Goal: Task Accomplishment & Management: Complete application form

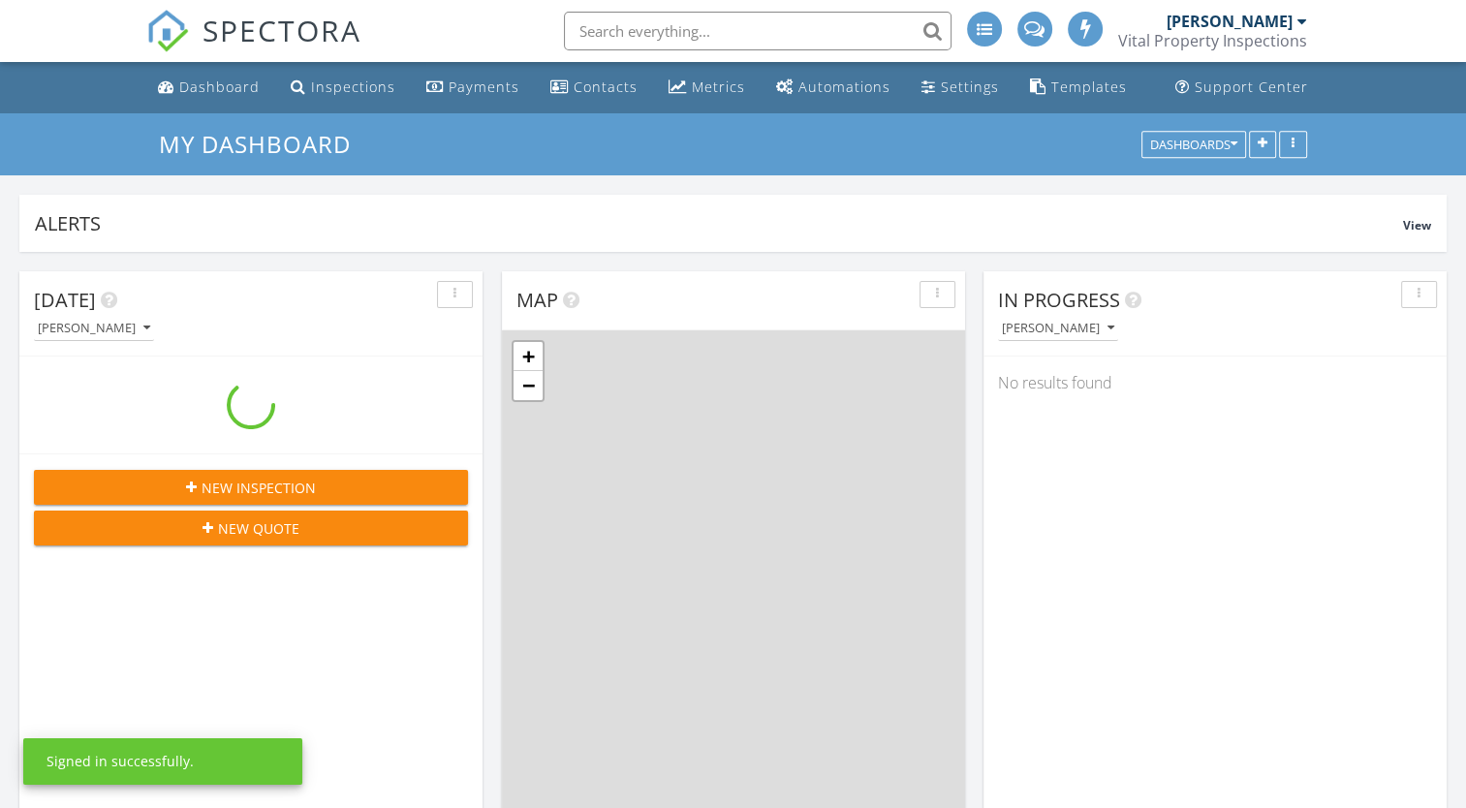
scroll to position [1793, 1496]
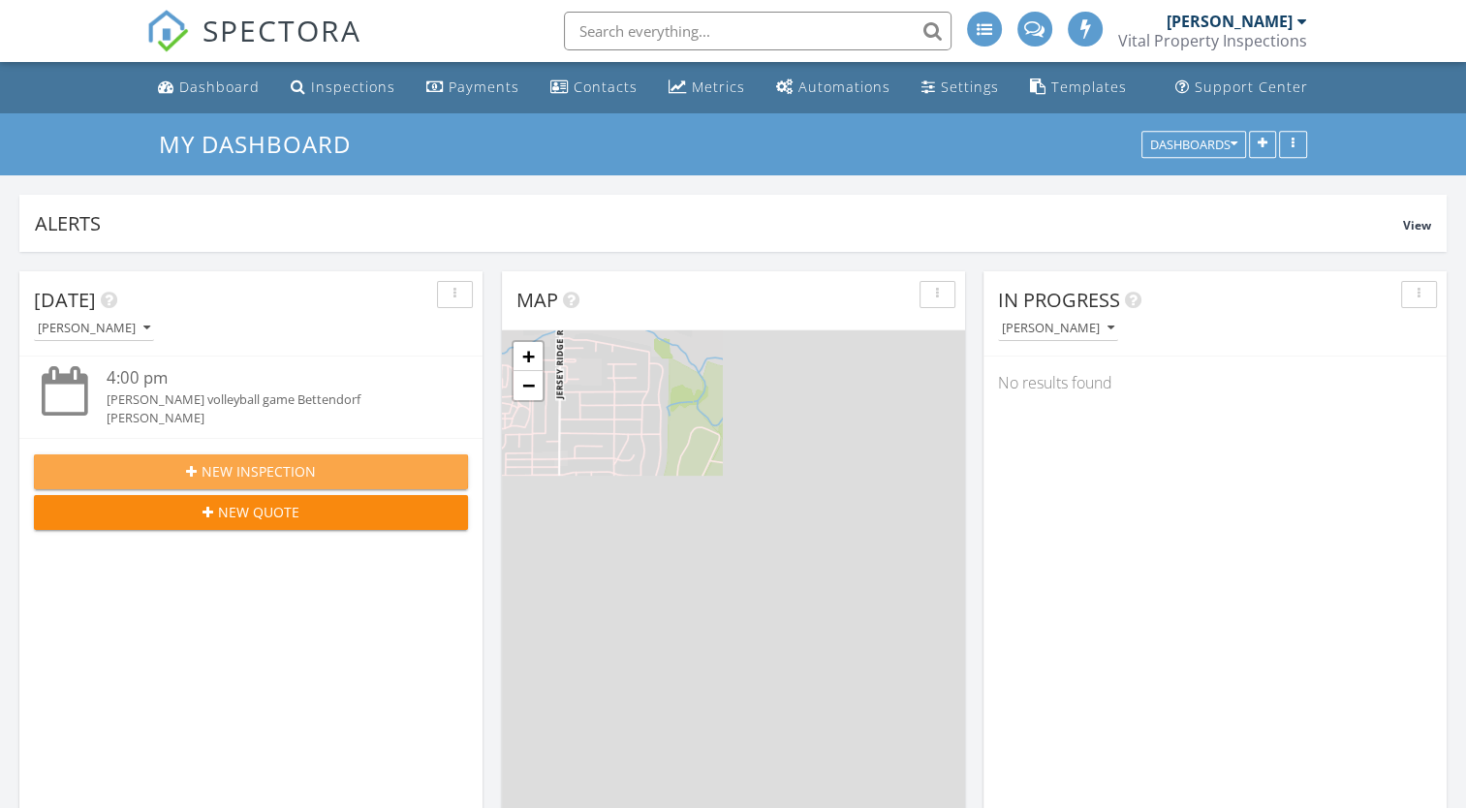
click at [228, 471] on span "New Inspection" at bounding box center [259, 471] width 114 height 20
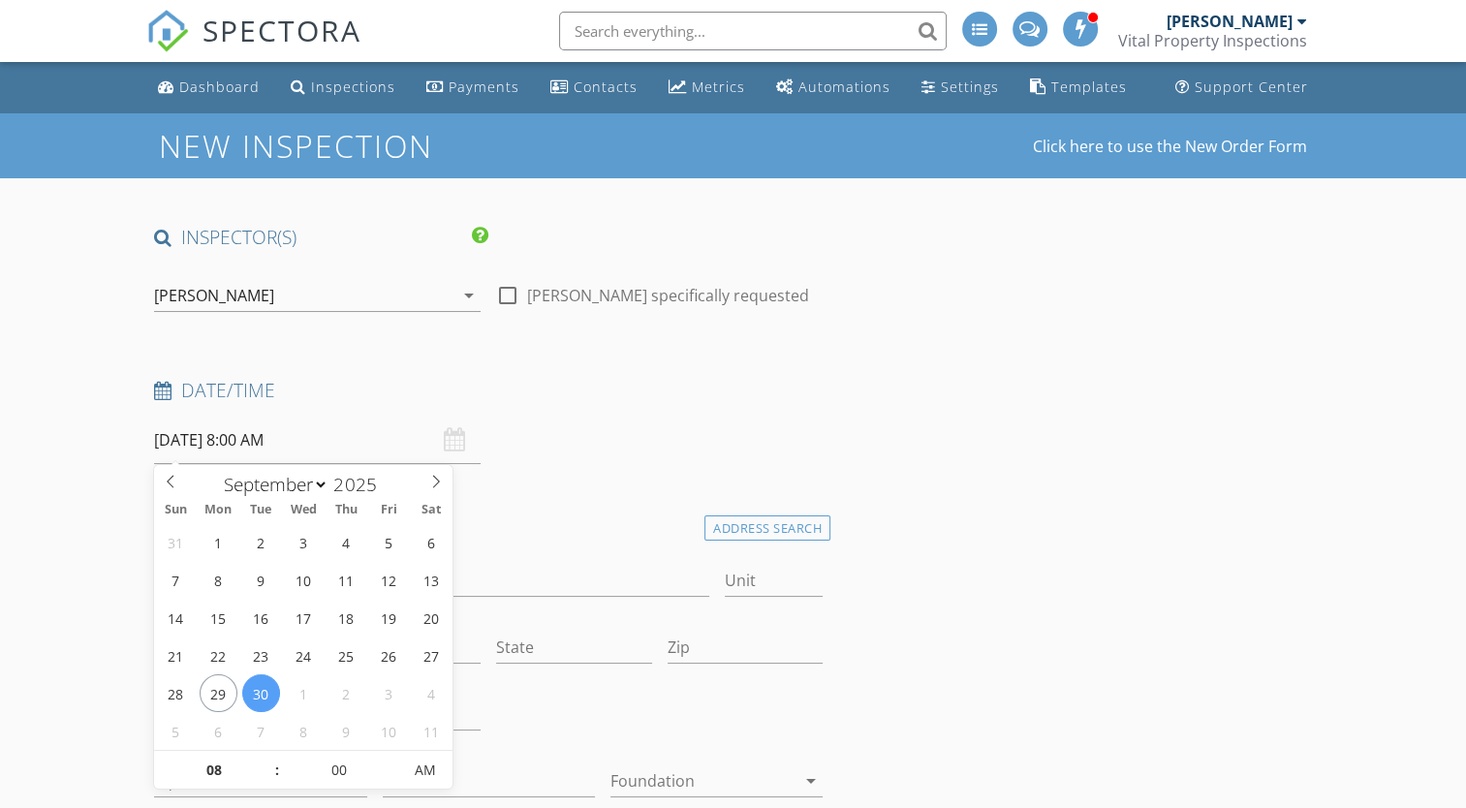
click at [278, 444] on input "[DATE] 8:00 AM" at bounding box center [317, 440] width 326 height 47
select select "9"
type input "[DATE] 8:00 AM"
type input "09"
type input "[DATE] 9:00 AM"
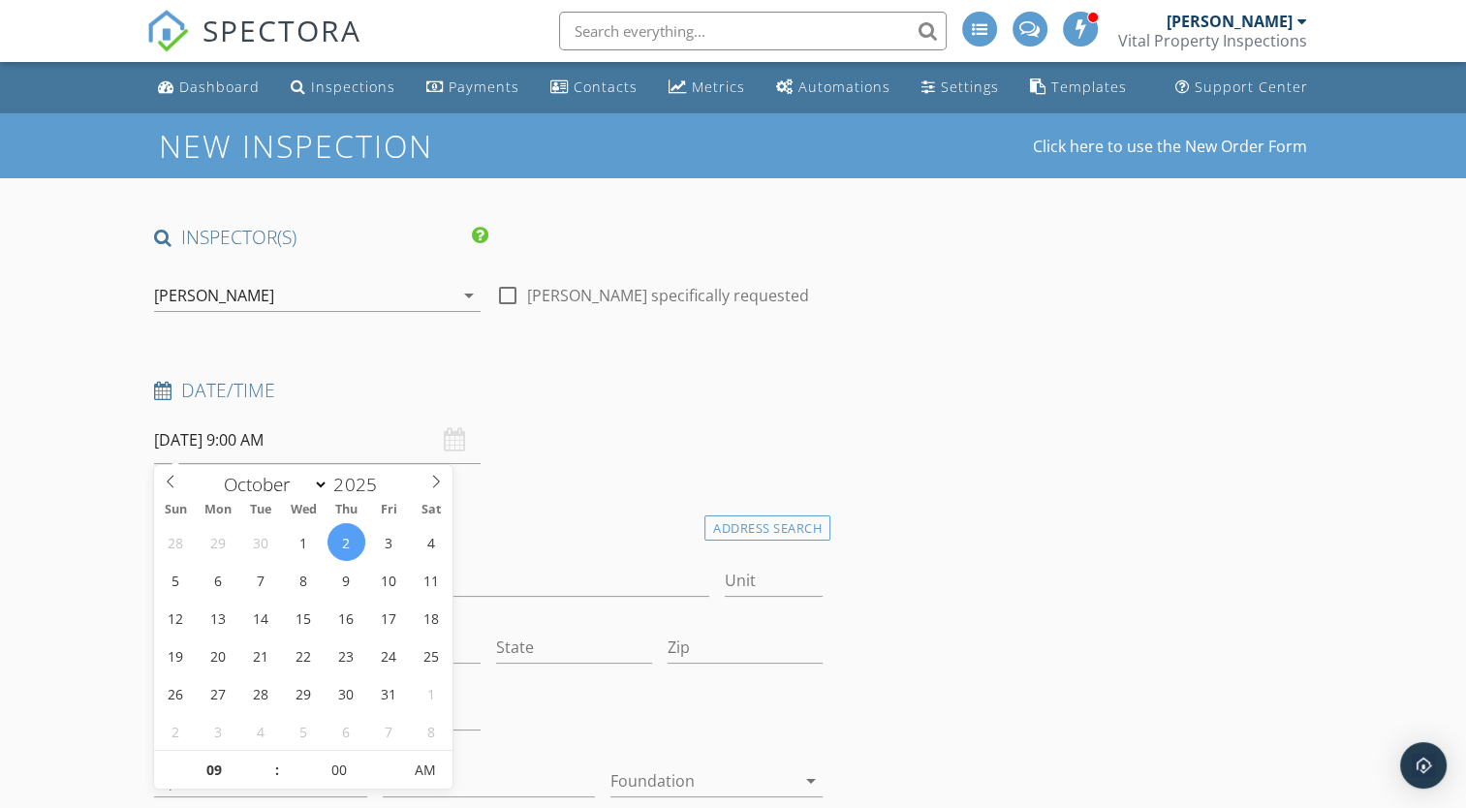
click at [556, 686] on div at bounding box center [659, 716] width 342 height 67
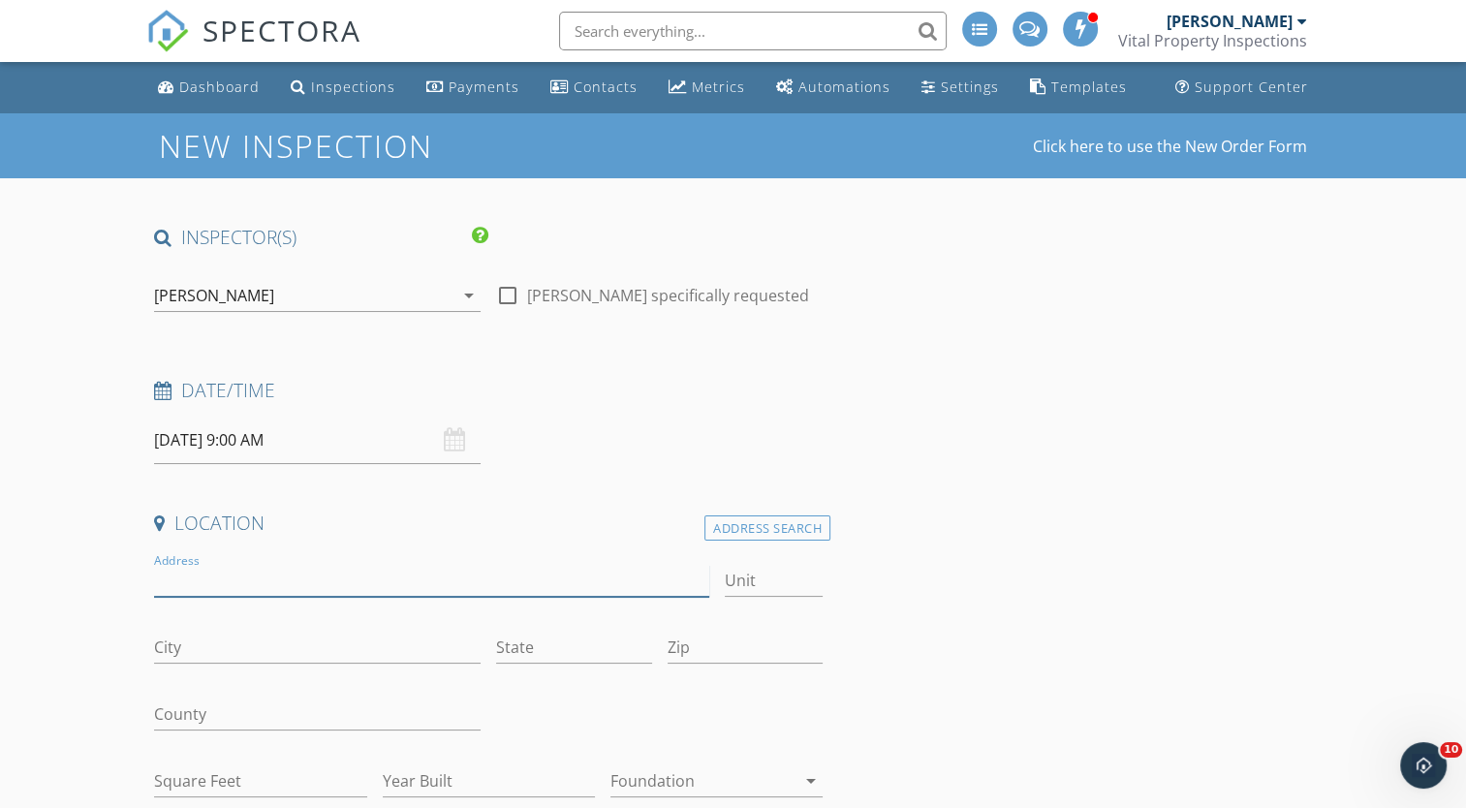
click at [252, 579] on input "Address" at bounding box center [431, 581] width 554 height 32
type input "1510 Buell"
click at [214, 711] on input "County" at bounding box center [317, 715] width 326 height 32
click at [709, 641] on input "Zip" at bounding box center [746, 648] width 156 height 32
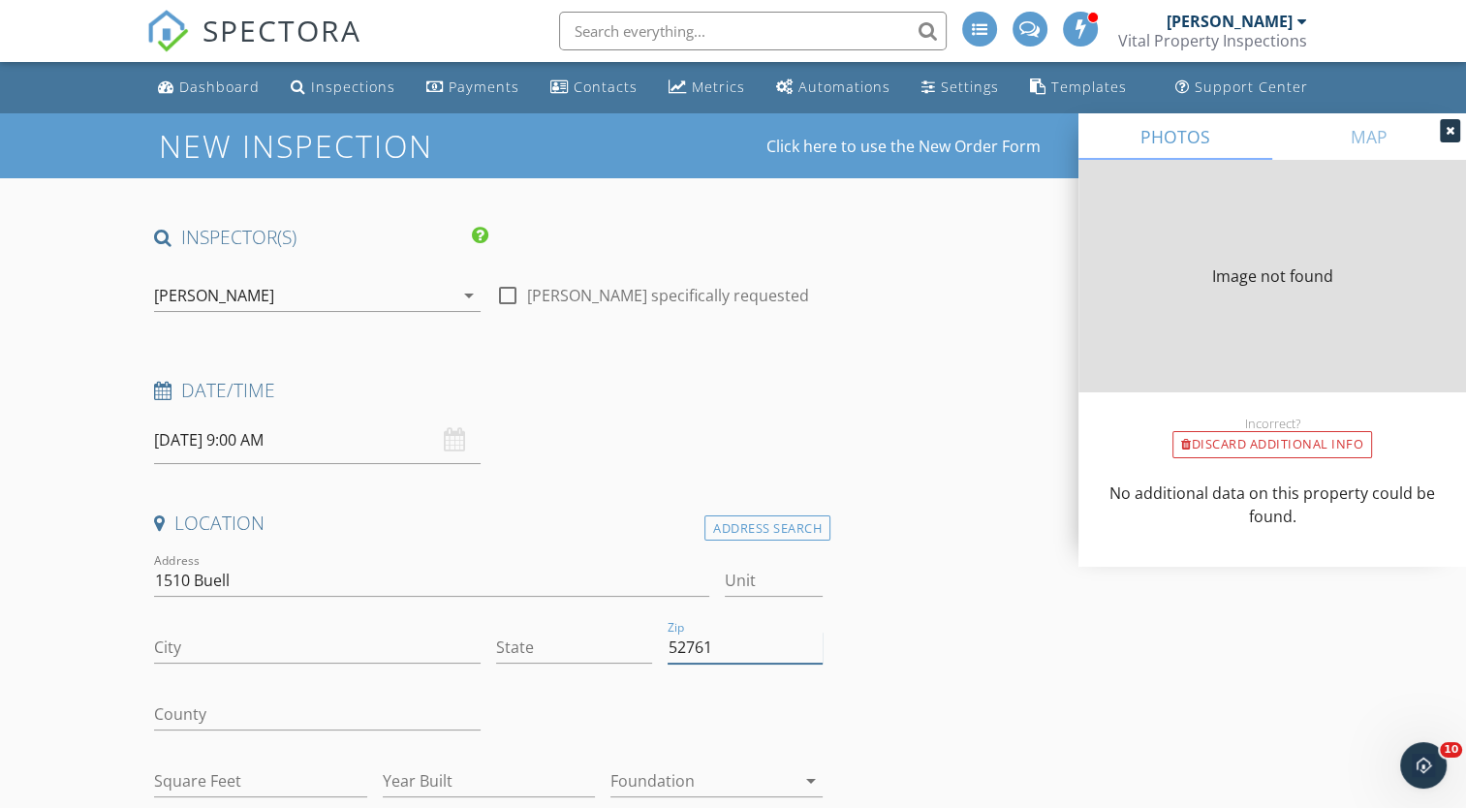
type input "52761"
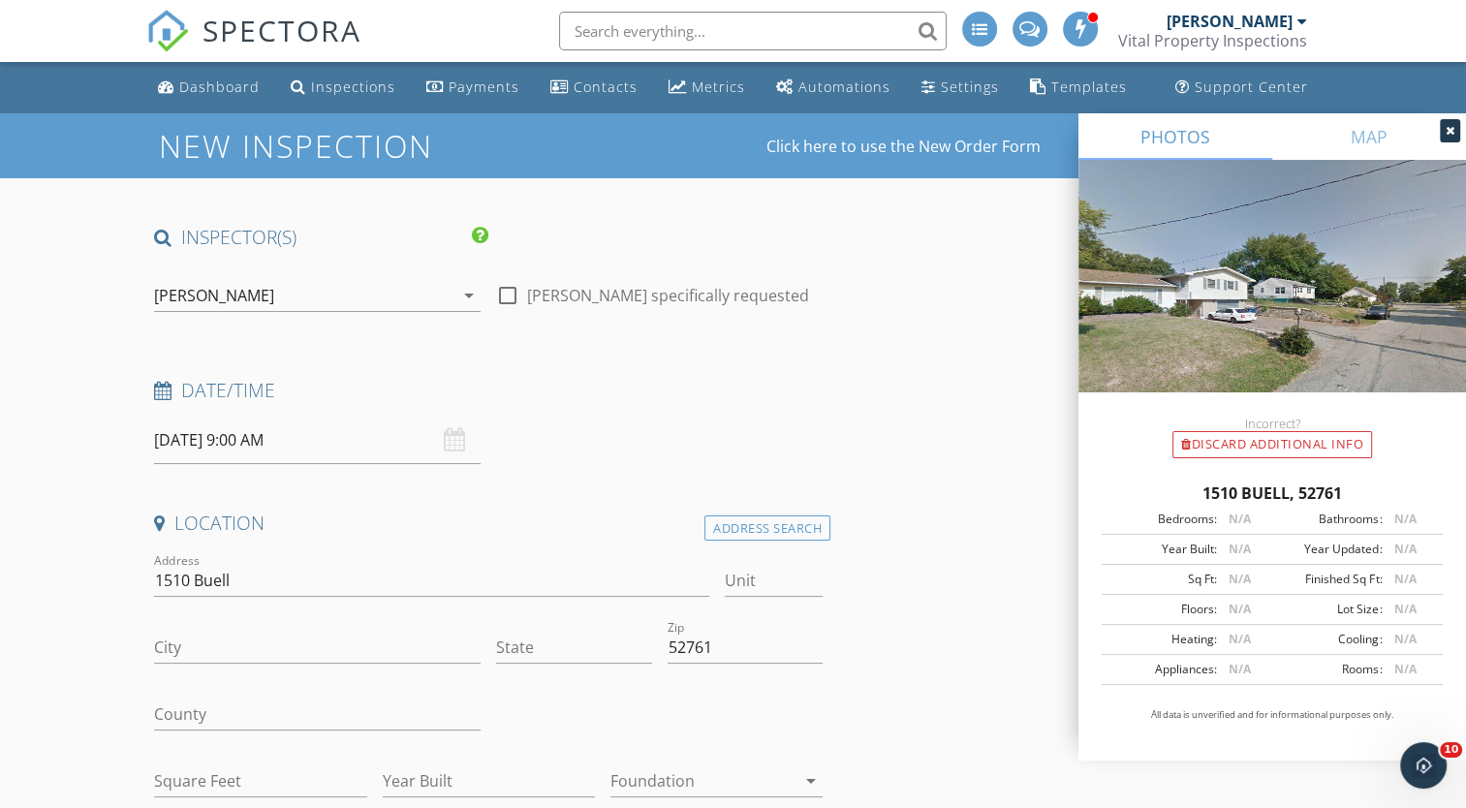
click at [384, 732] on div "County" at bounding box center [317, 724] width 326 height 51
click at [404, 706] on input "County" at bounding box center [317, 715] width 326 height 32
click at [799, 614] on div at bounding box center [774, 611] width 99 height 12
click at [304, 649] on input "City" at bounding box center [317, 648] width 326 height 32
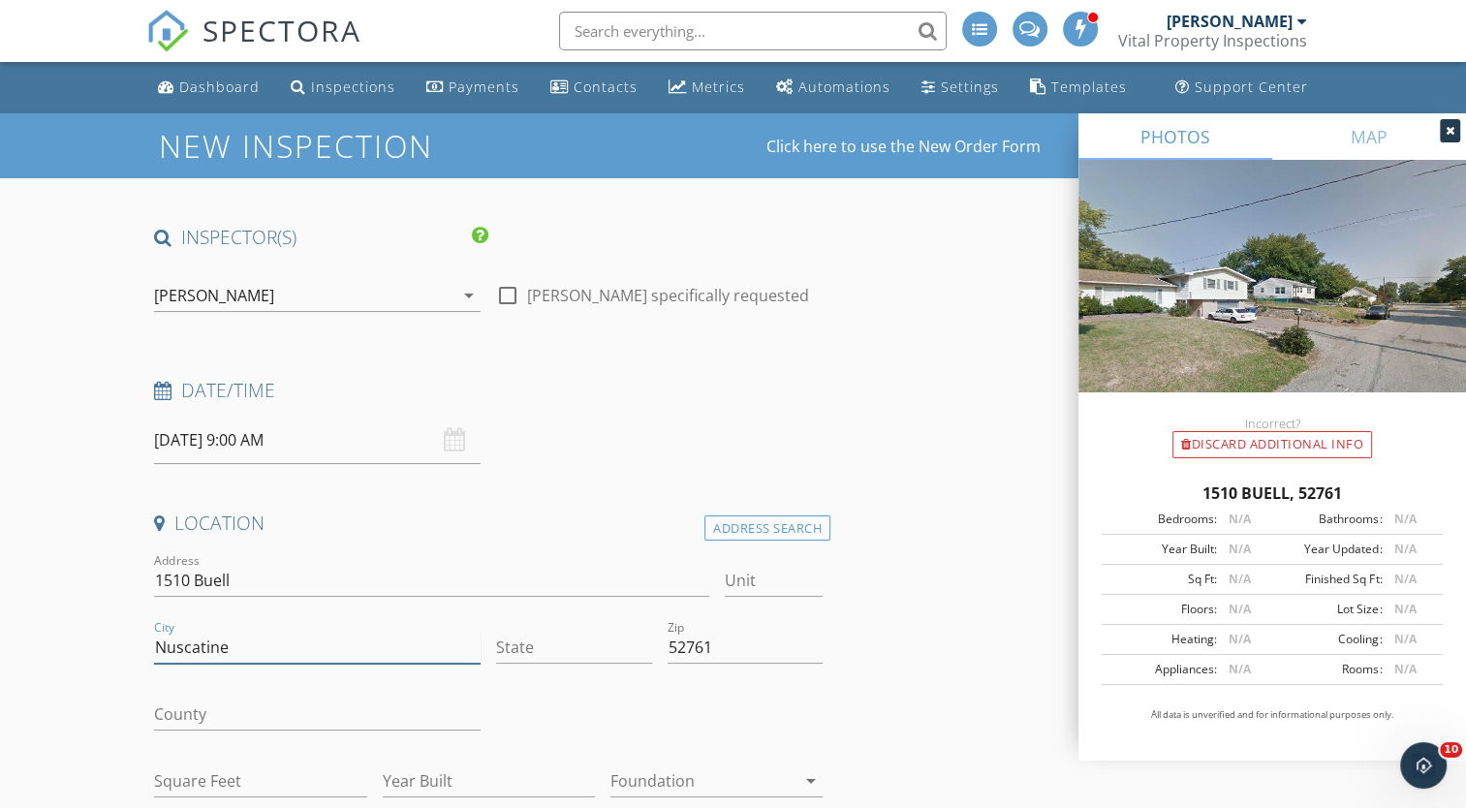
type input "Nuscatine"
type input "[US_STATE]"
click at [243, 696] on div "County" at bounding box center [317, 718] width 326 height 63
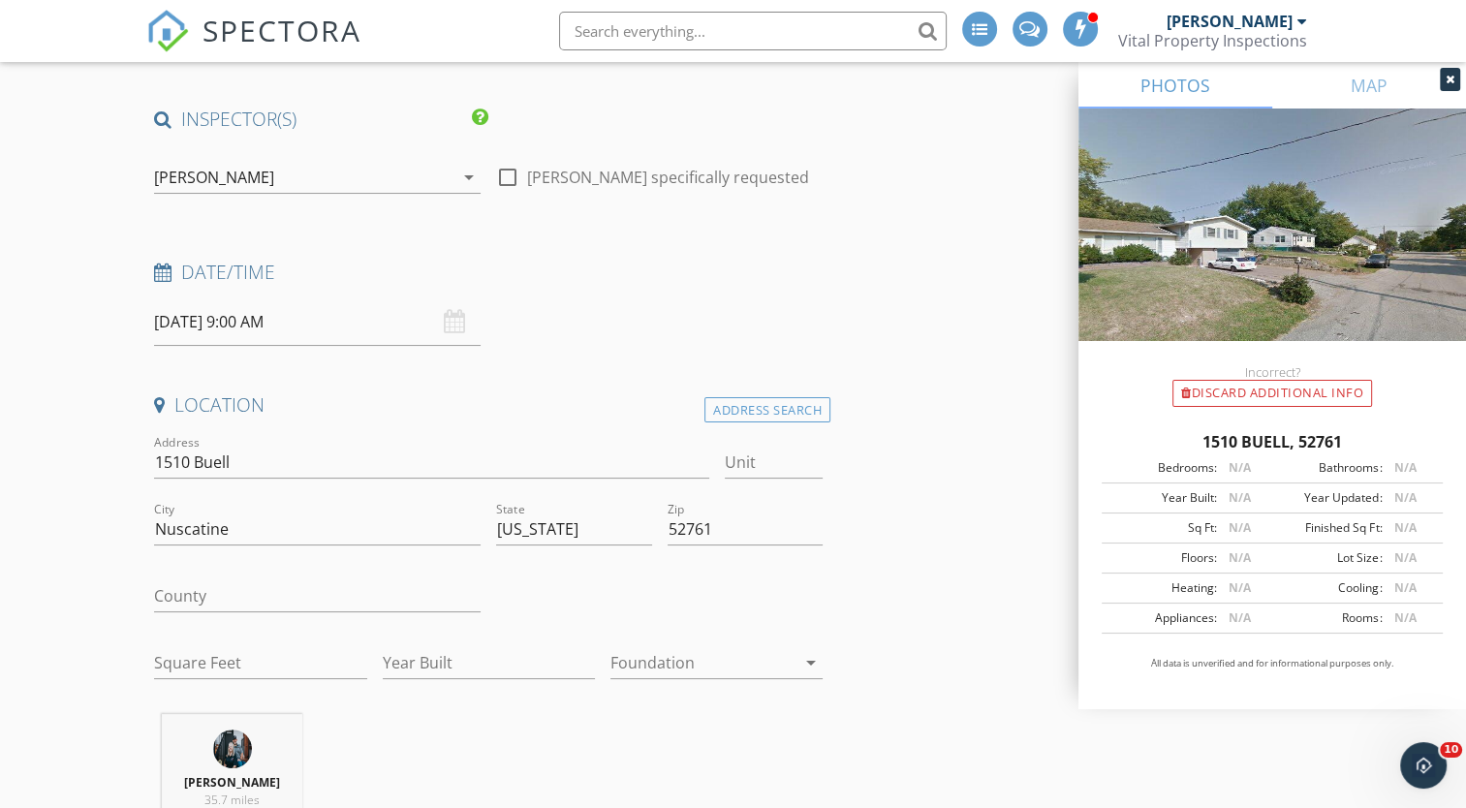
scroll to position [154, 0]
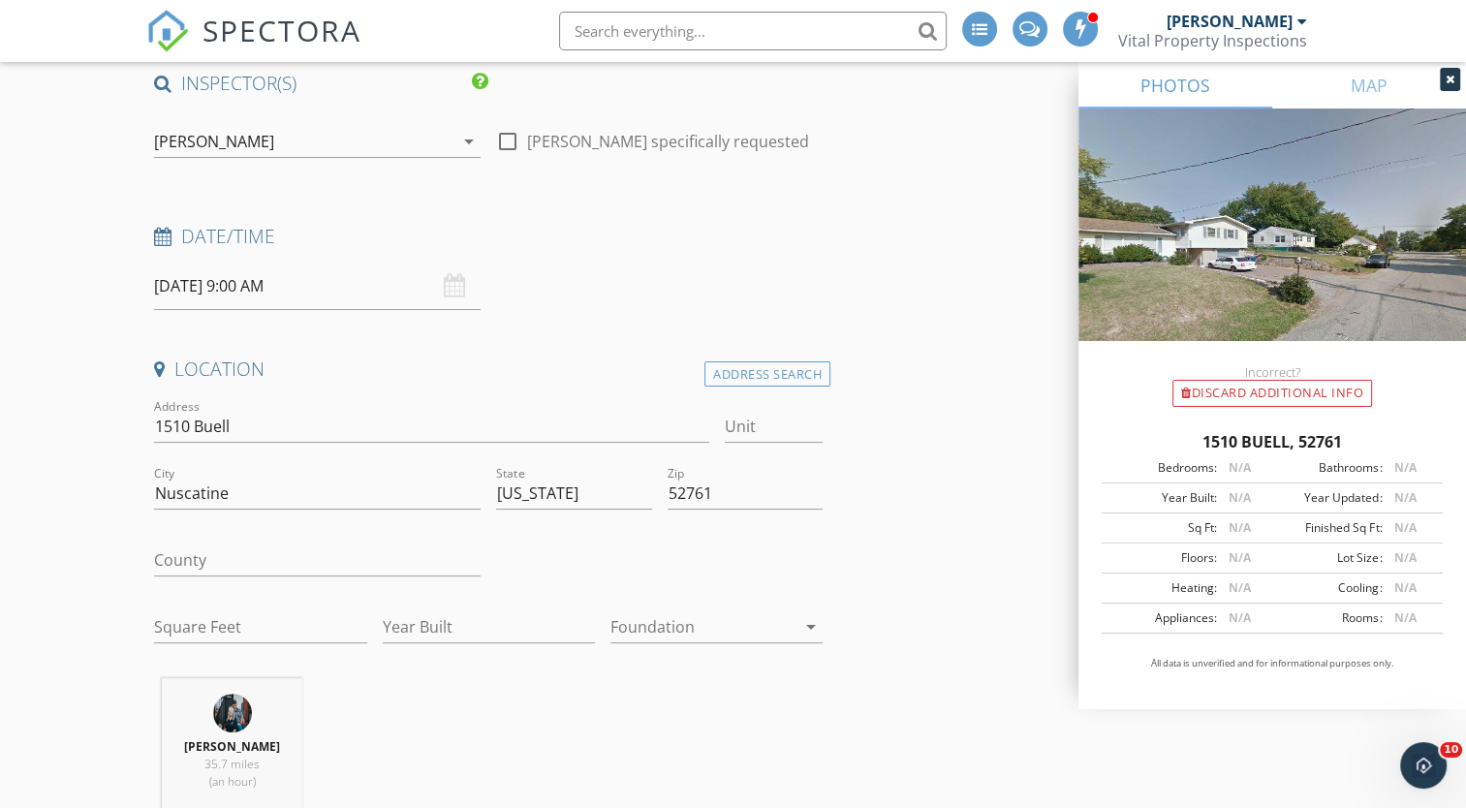
click at [516, 558] on div at bounding box center [659, 562] width 342 height 67
click at [405, 705] on div "[PERSON_NAME] 35.7 miles (an hour)" at bounding box center [488, 758] width 684 height 161
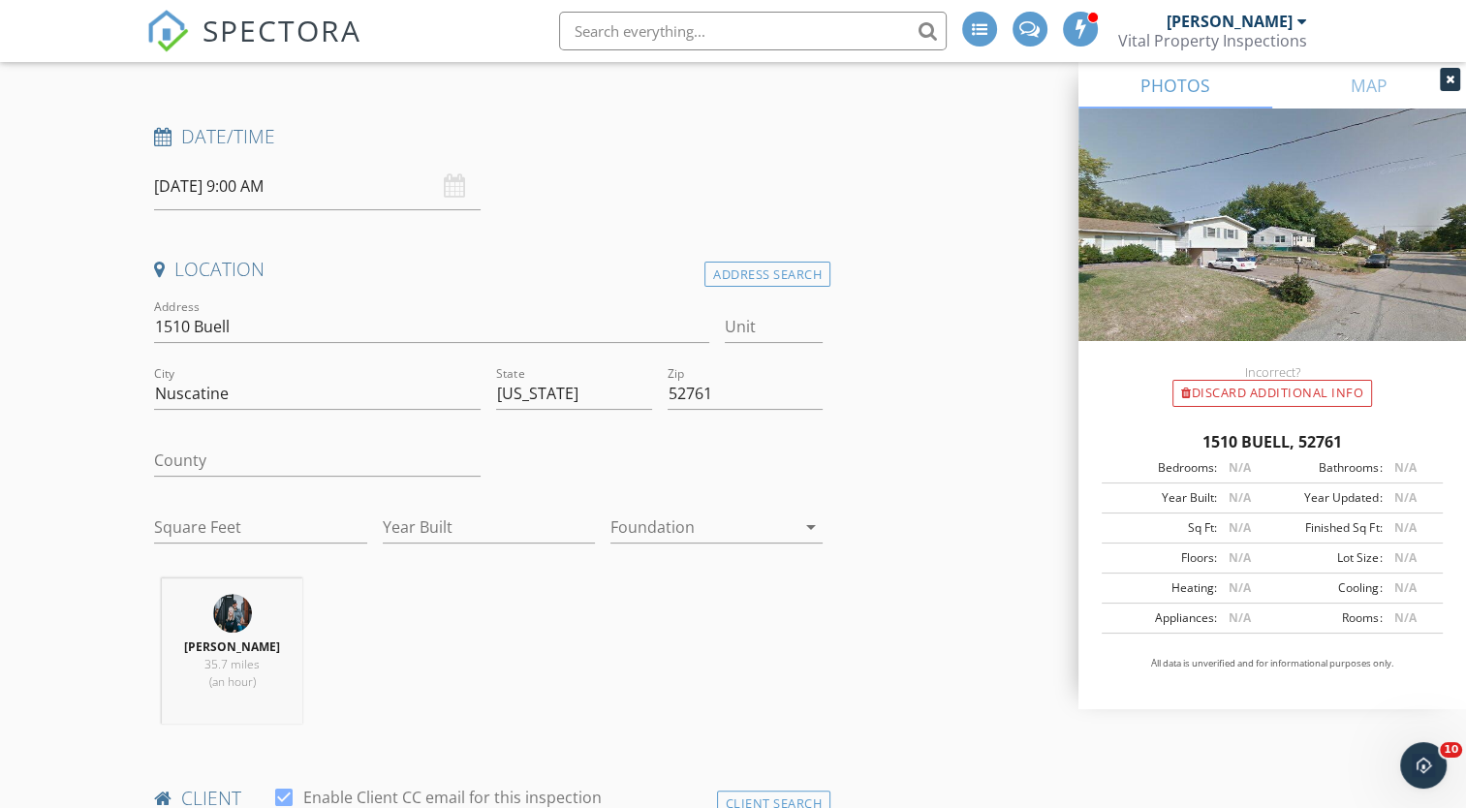
scroll to position [255, 0]
click at [1450, 83] on icon at bounding box center [1449, 80] width 9 height 12
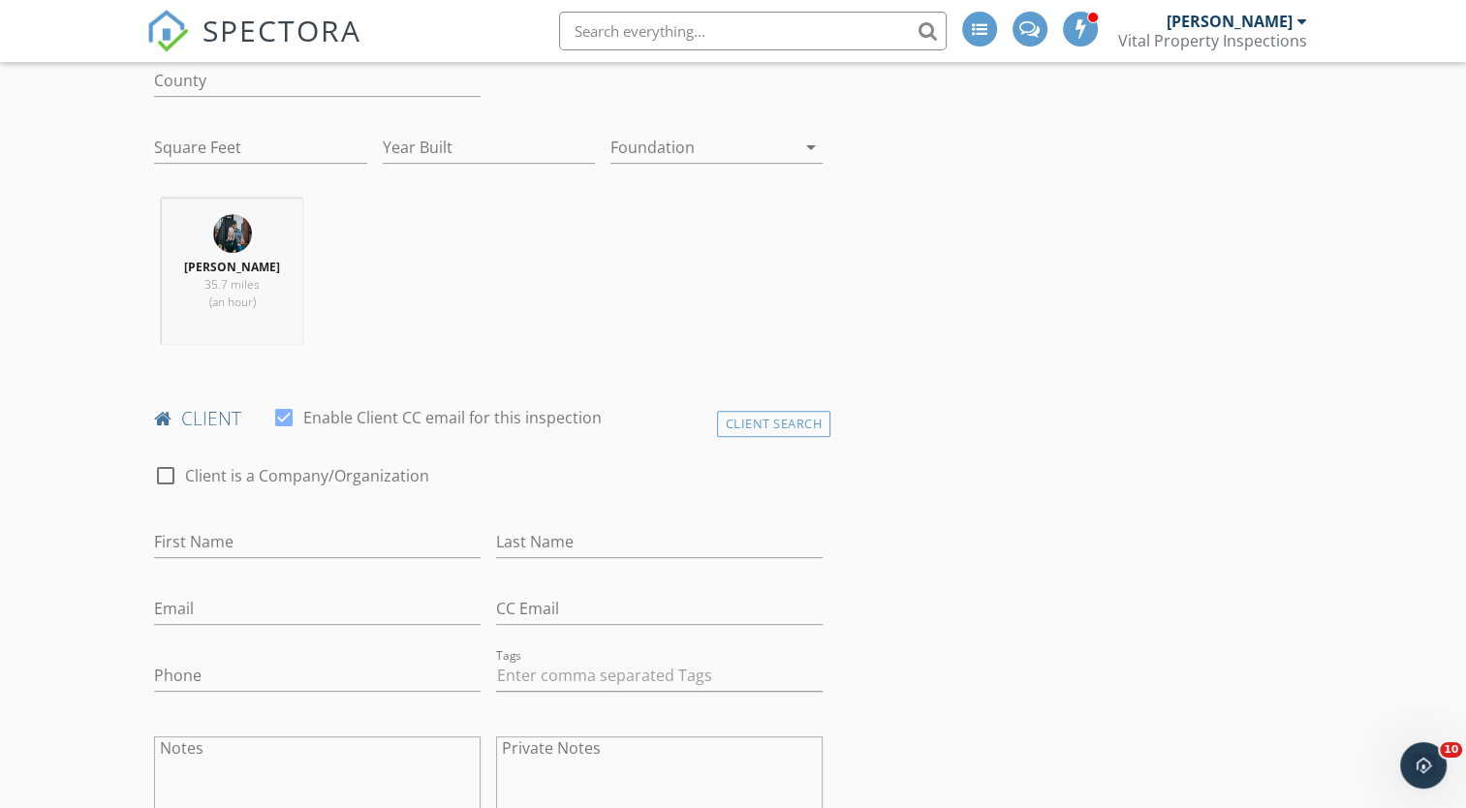
scroll to position [638, 0]
click at [291, 530] on input "First Name" at bounding box center [317, 537] width 326 height 32
type input "[PERSON_NAME]"
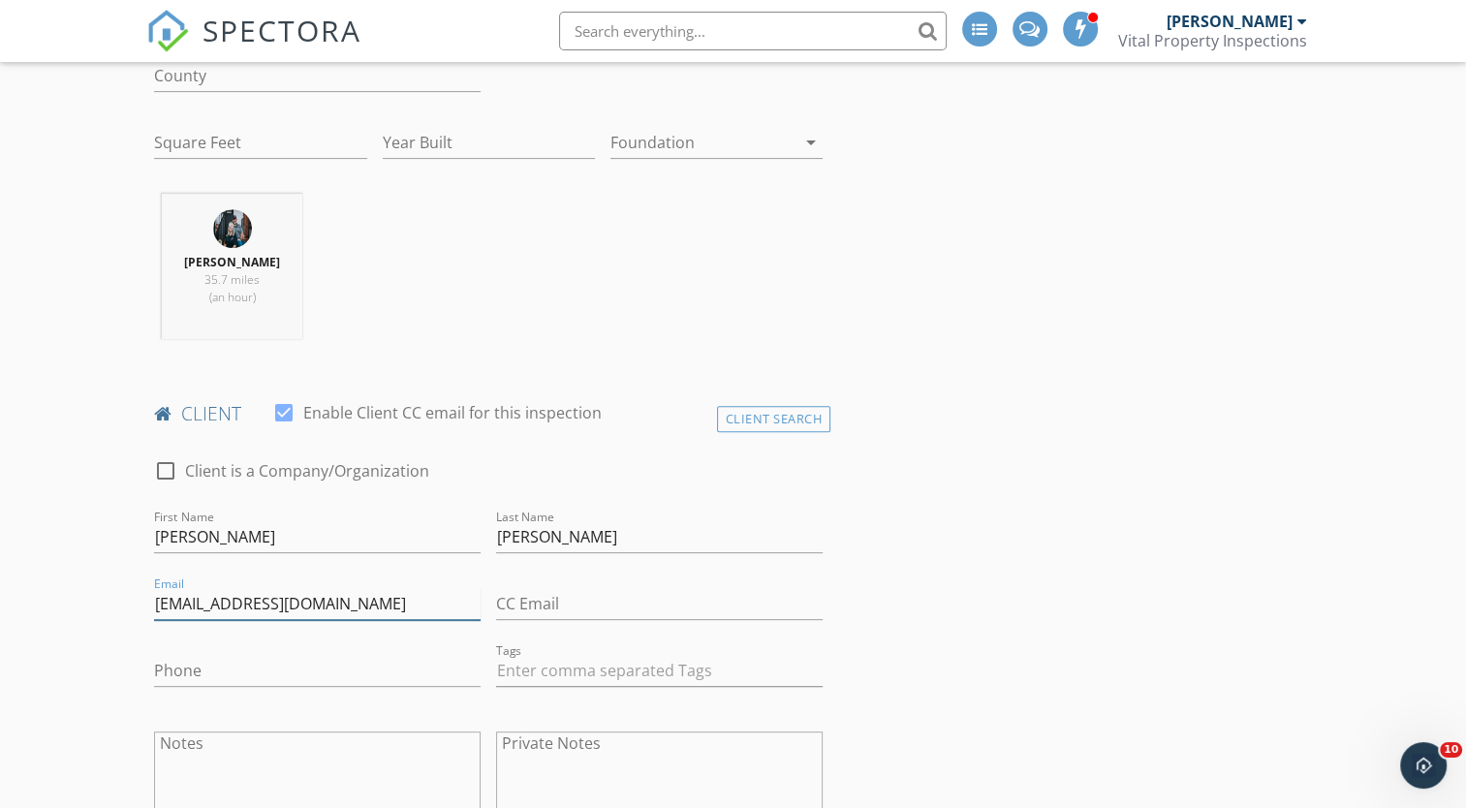
type input "[EMAIL_ADDRESS][DOMAIN_NAME]"
click at [291, 667] on input "Phone" at bounding box center [317, 671] width 326 height 32
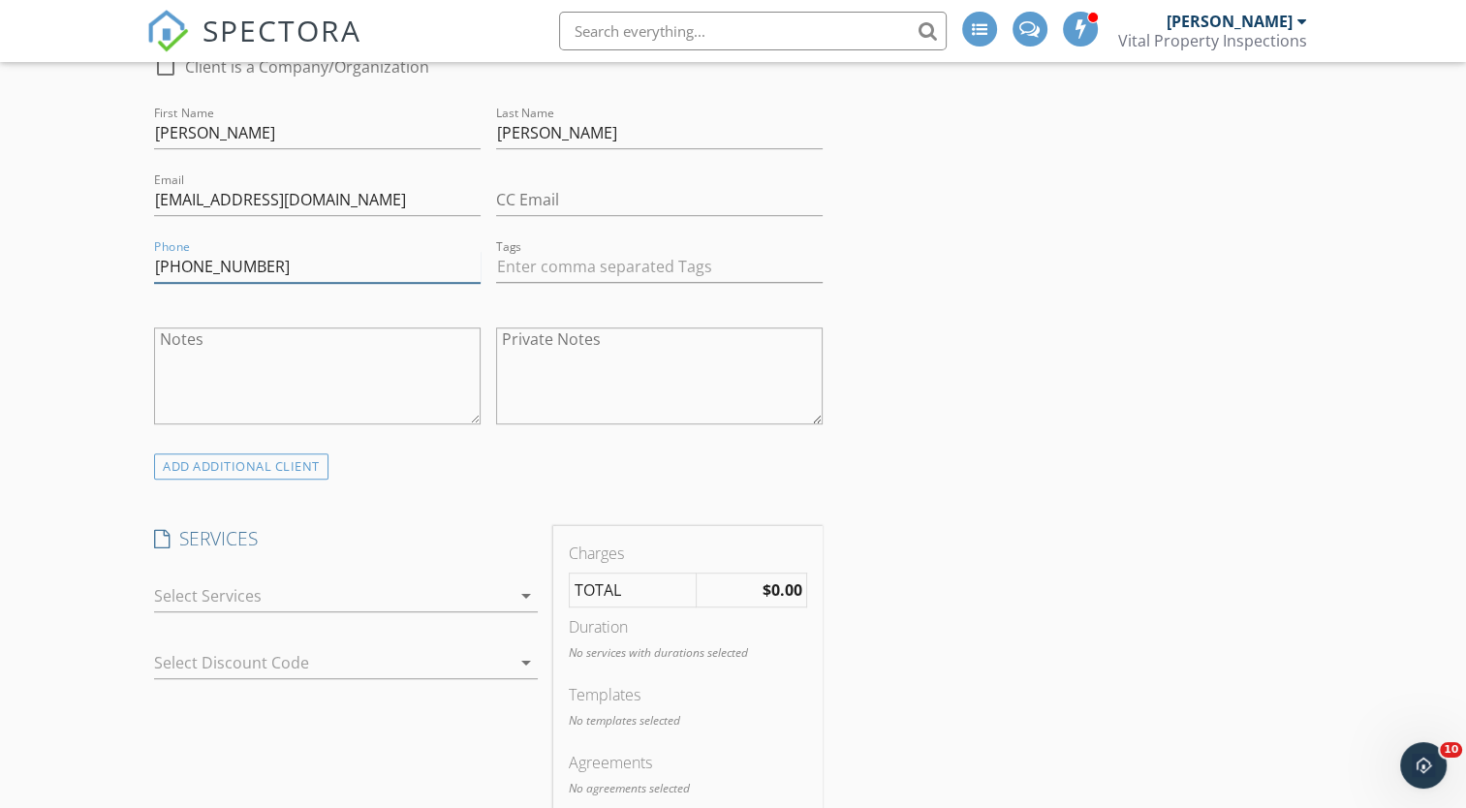
scroll to position [1048, 0]
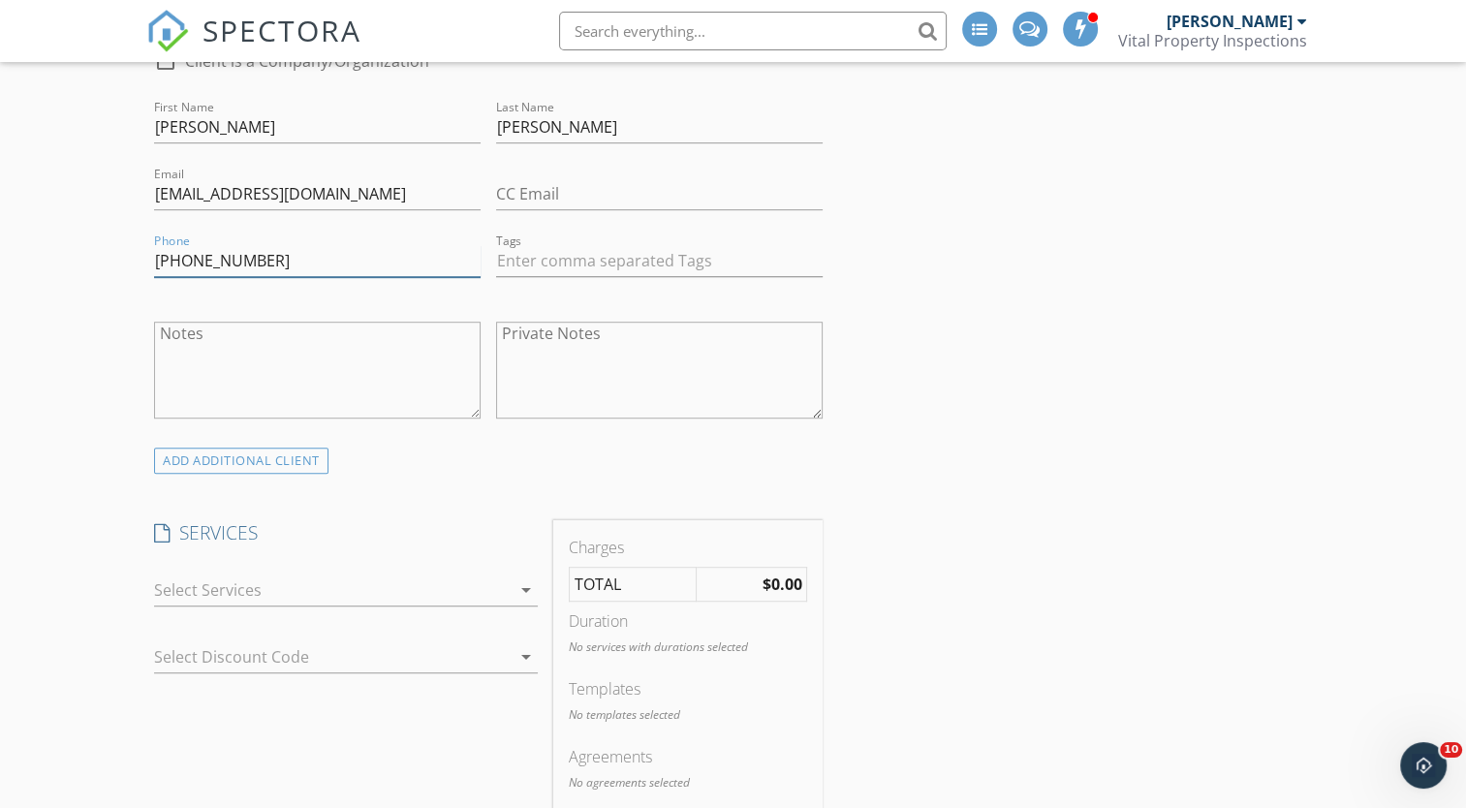
type input "[PHONE_NUMBER]"
click at [500, 584] on div at bounding box center [332, 590] width 357 height 31
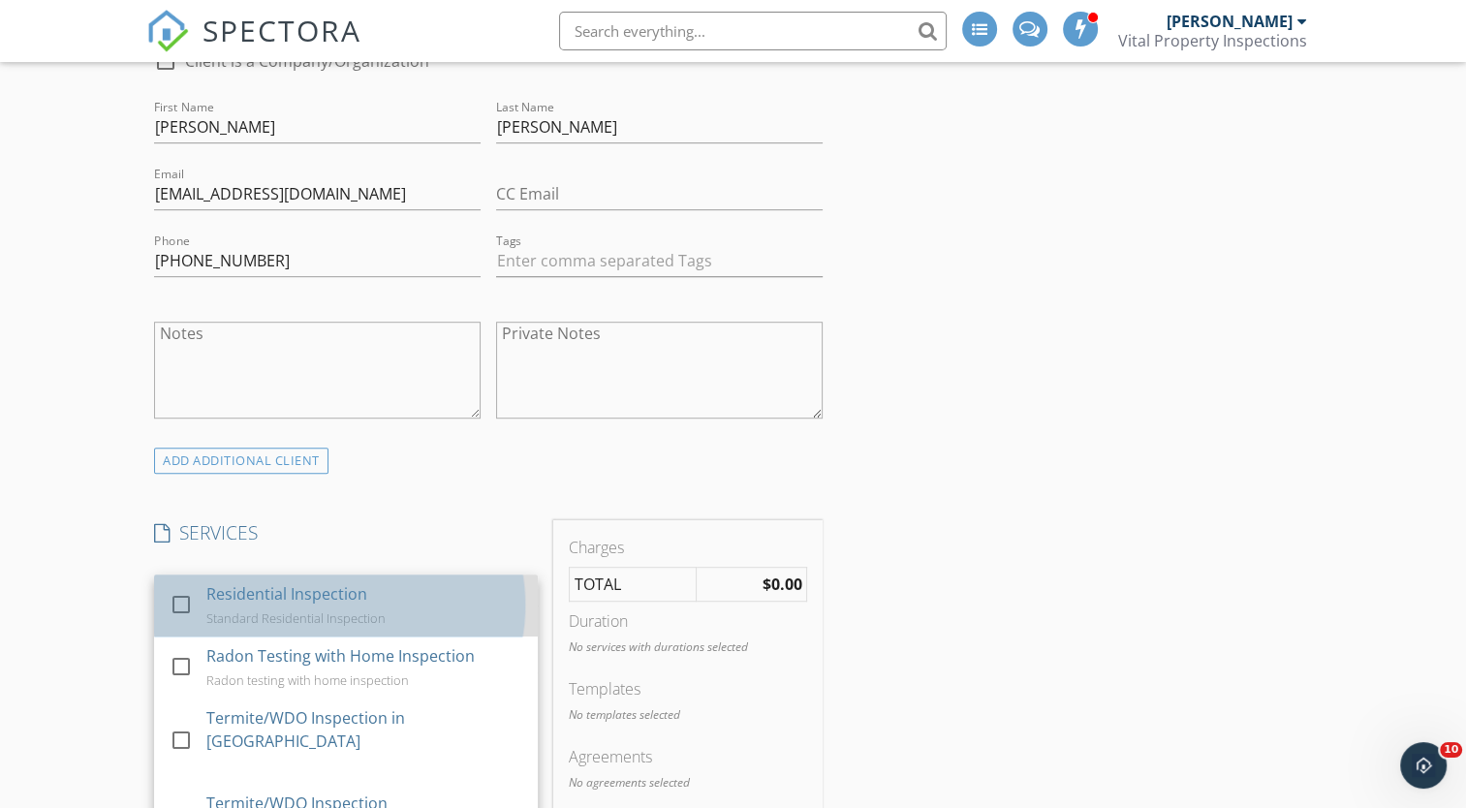
click at [318, 599] on div "Residential Inspection" at bounding box center [287, 593] width 161 height 23
checkbox input "true"
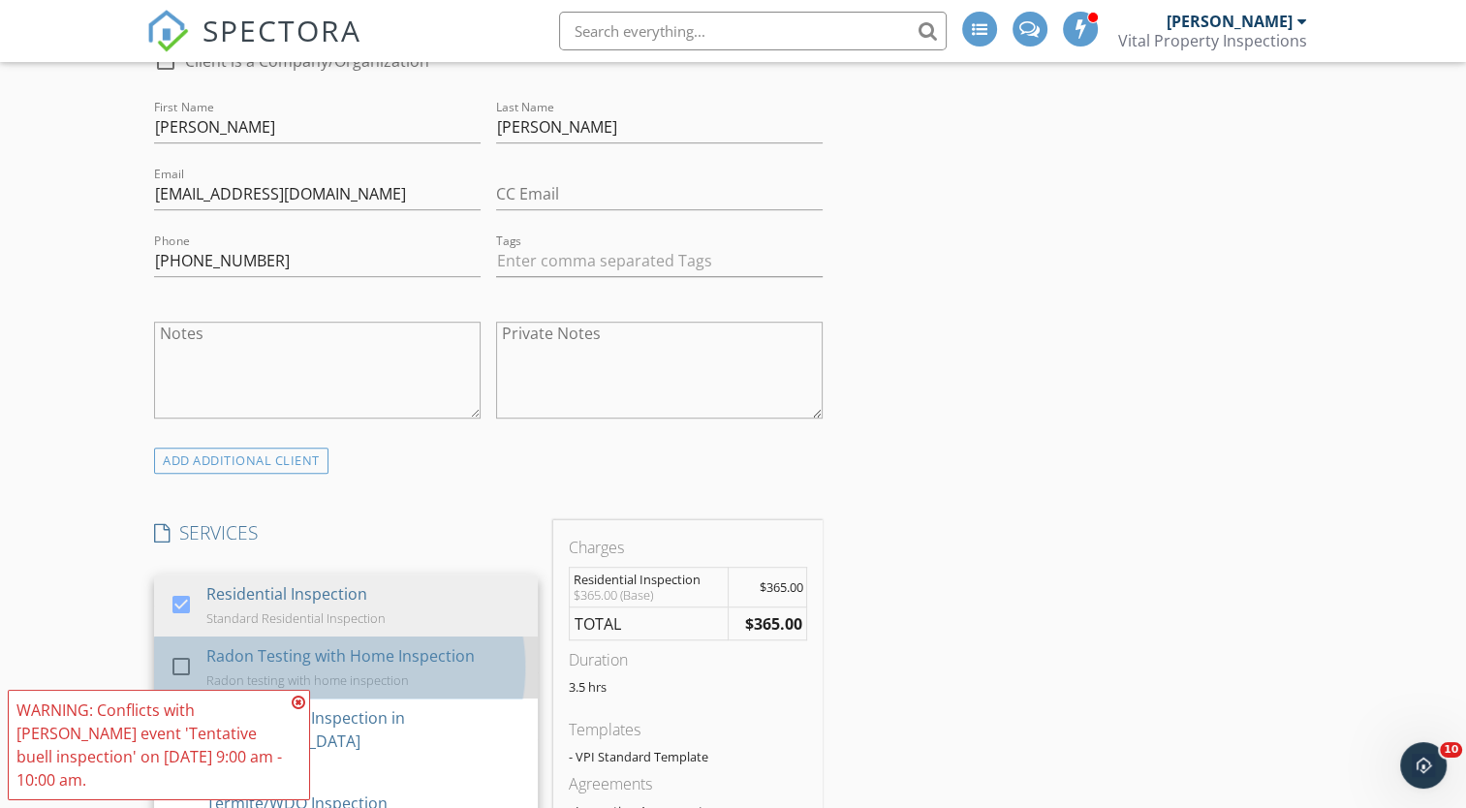
click at [311, 651] on div "Radon Testing with Home Inspection" at bounding box center [341, 655] width 268 height 23
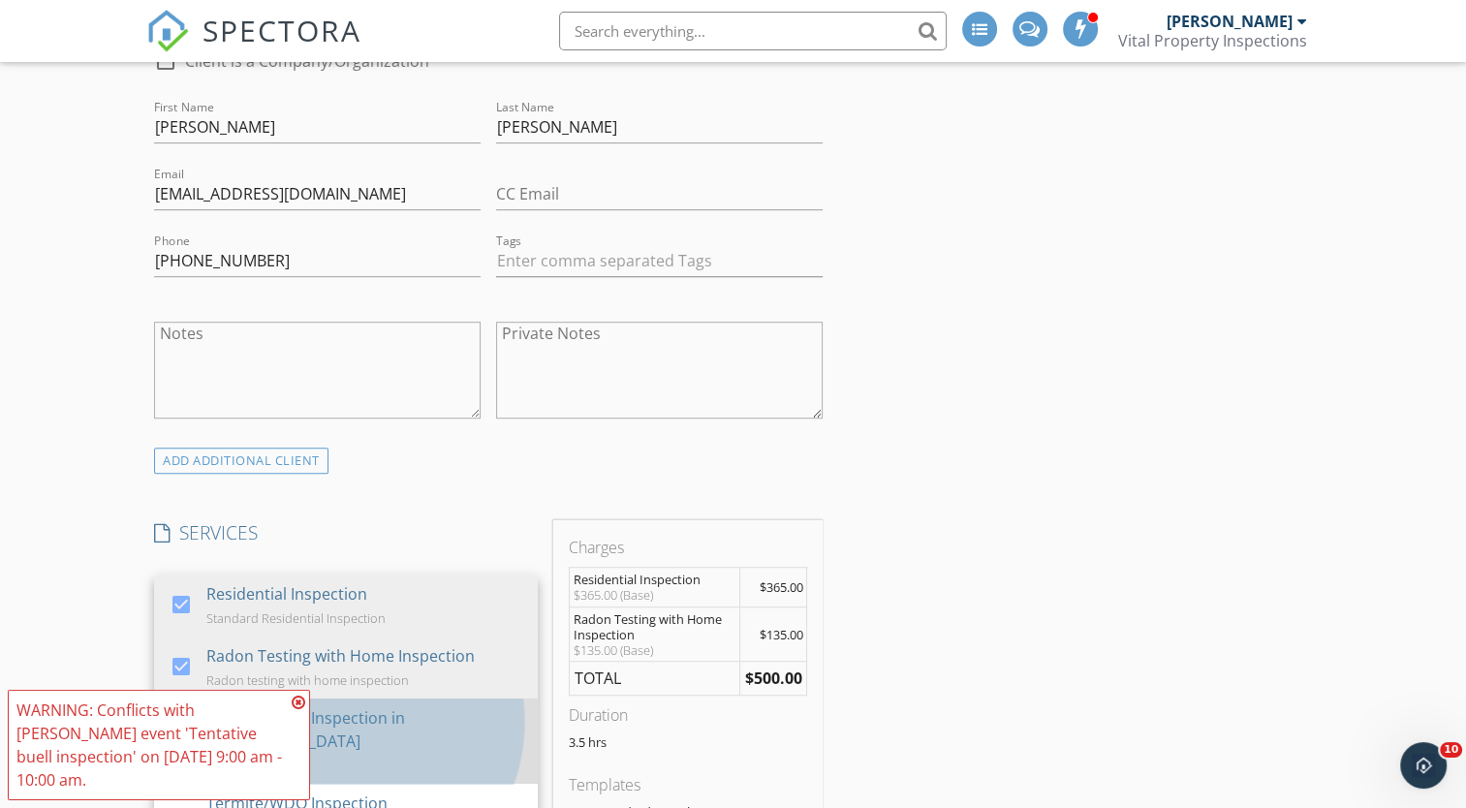
click at [378, 721] on div "Termite/WDO Inspection in [GEOGRAPHIC_DATA]" at bounding box center [365, 729] width 316 height 47
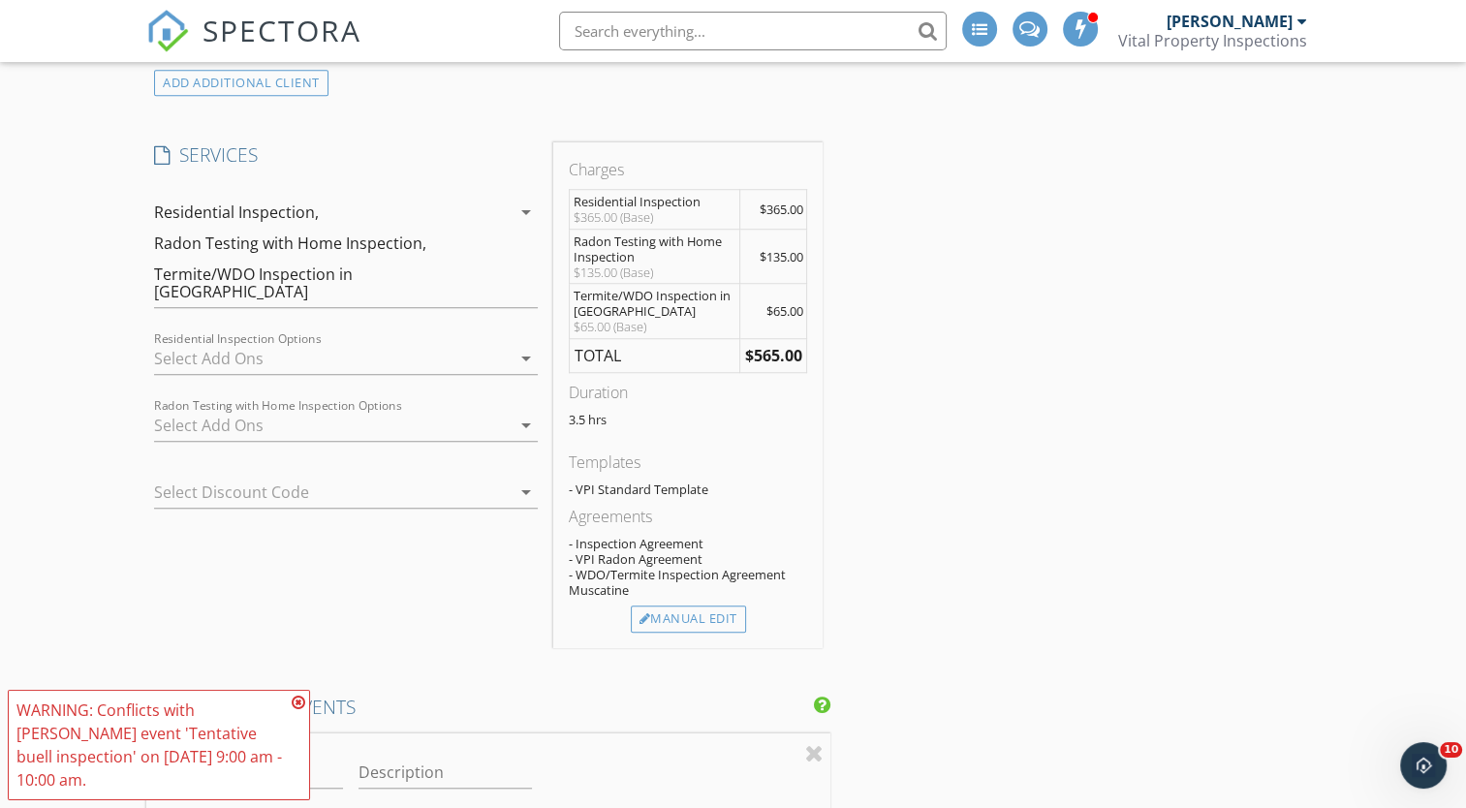
scroll to position [1445, 0]
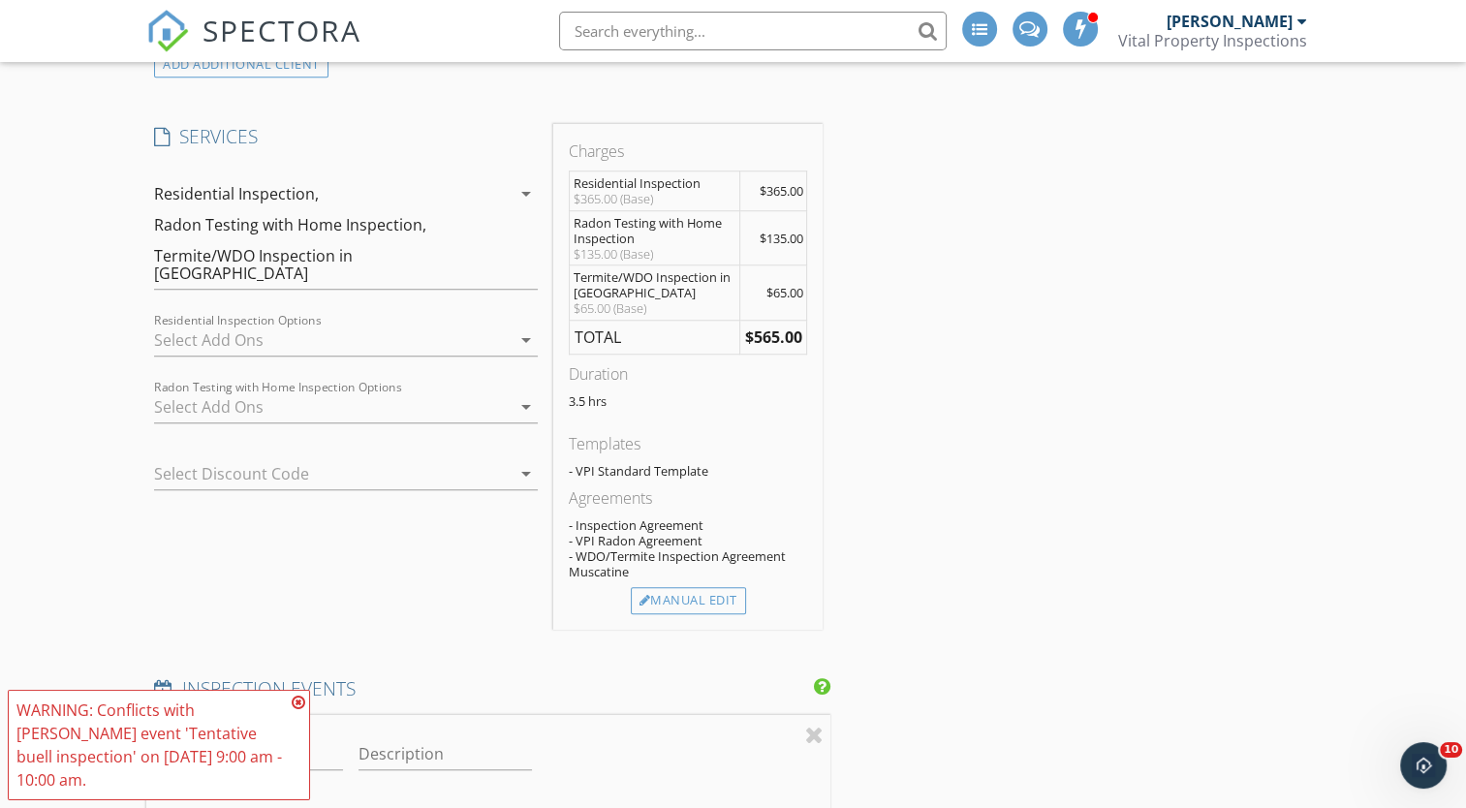
click at [298, 704] on icon at bounding box center [299, 703] width 14 height 16
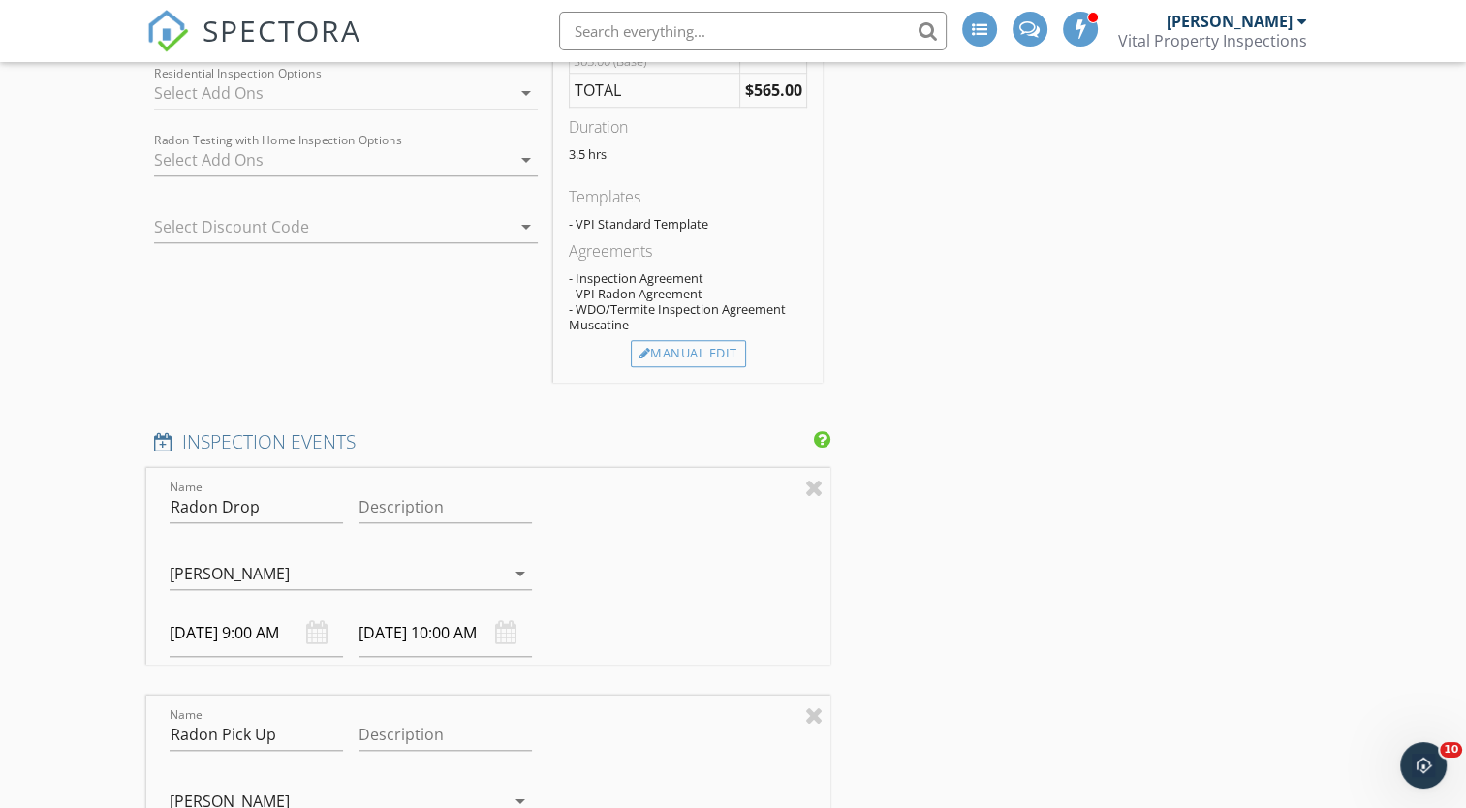
scroll to position [1695, 0]
click at [208, 622] on input "[DATE] 9:00 AM" at bounding box center [256, 629] width 173 height 47
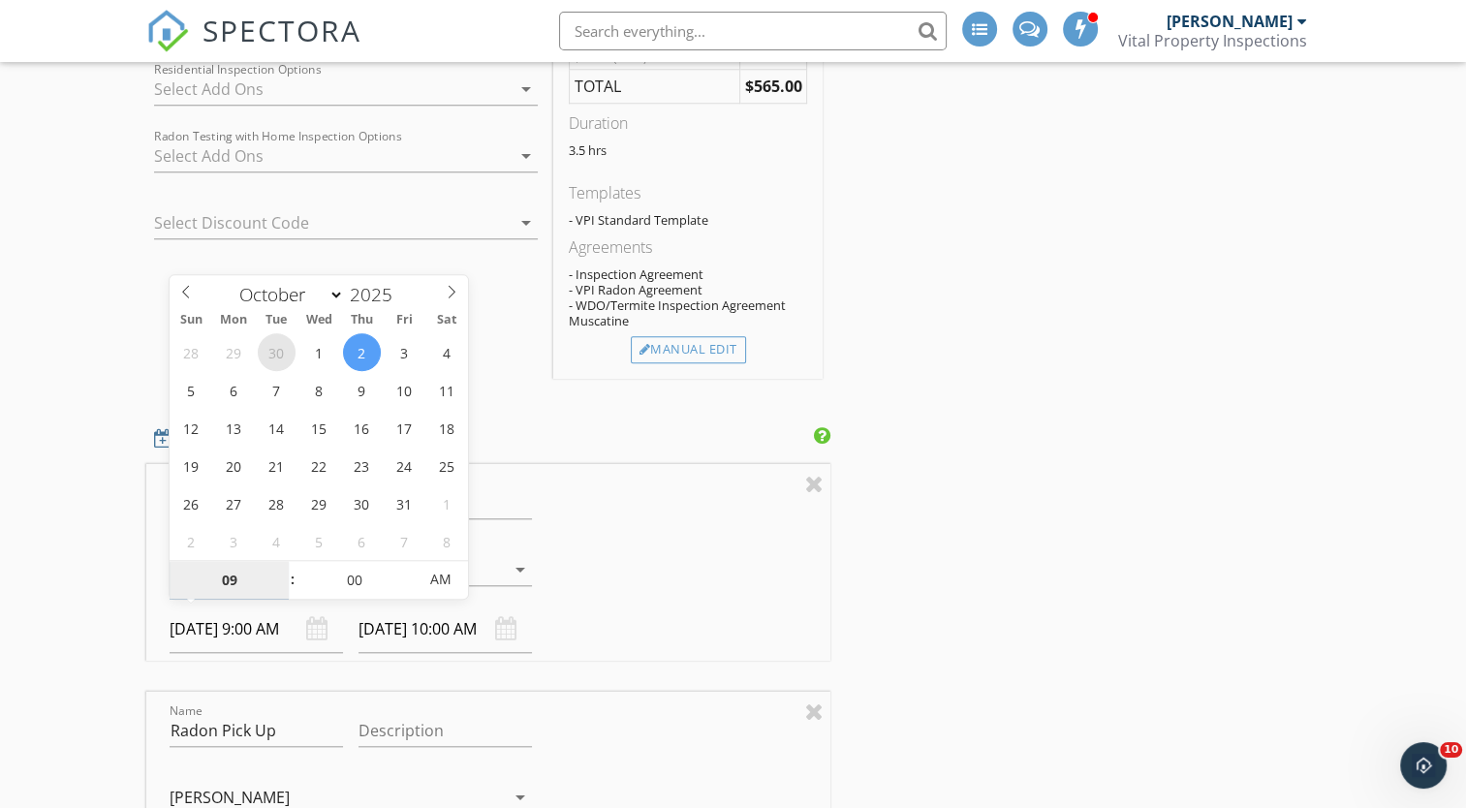
select select "8"
type input "[DATE] 9:00 AM"
type input "[DATE] 10:00 AM"
type input "07"
type input "[DATE] 7:00 AM"
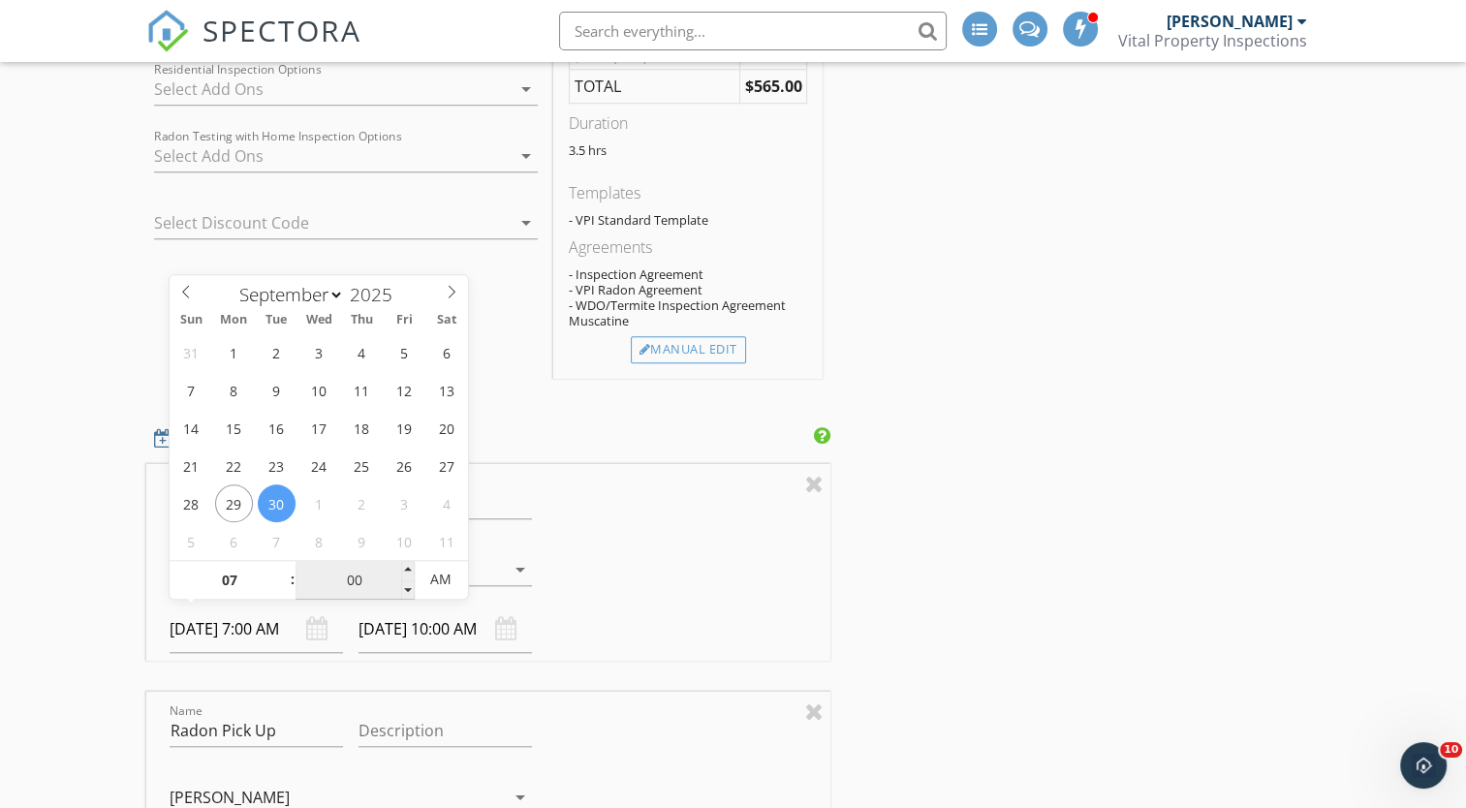
click at [349, 577] on input "00" at bounding box center [354, 580] width 119 height 39
type input "[DATE] 8:00 AM"
type input "30"
type input "[DATE] 7:30 AM"
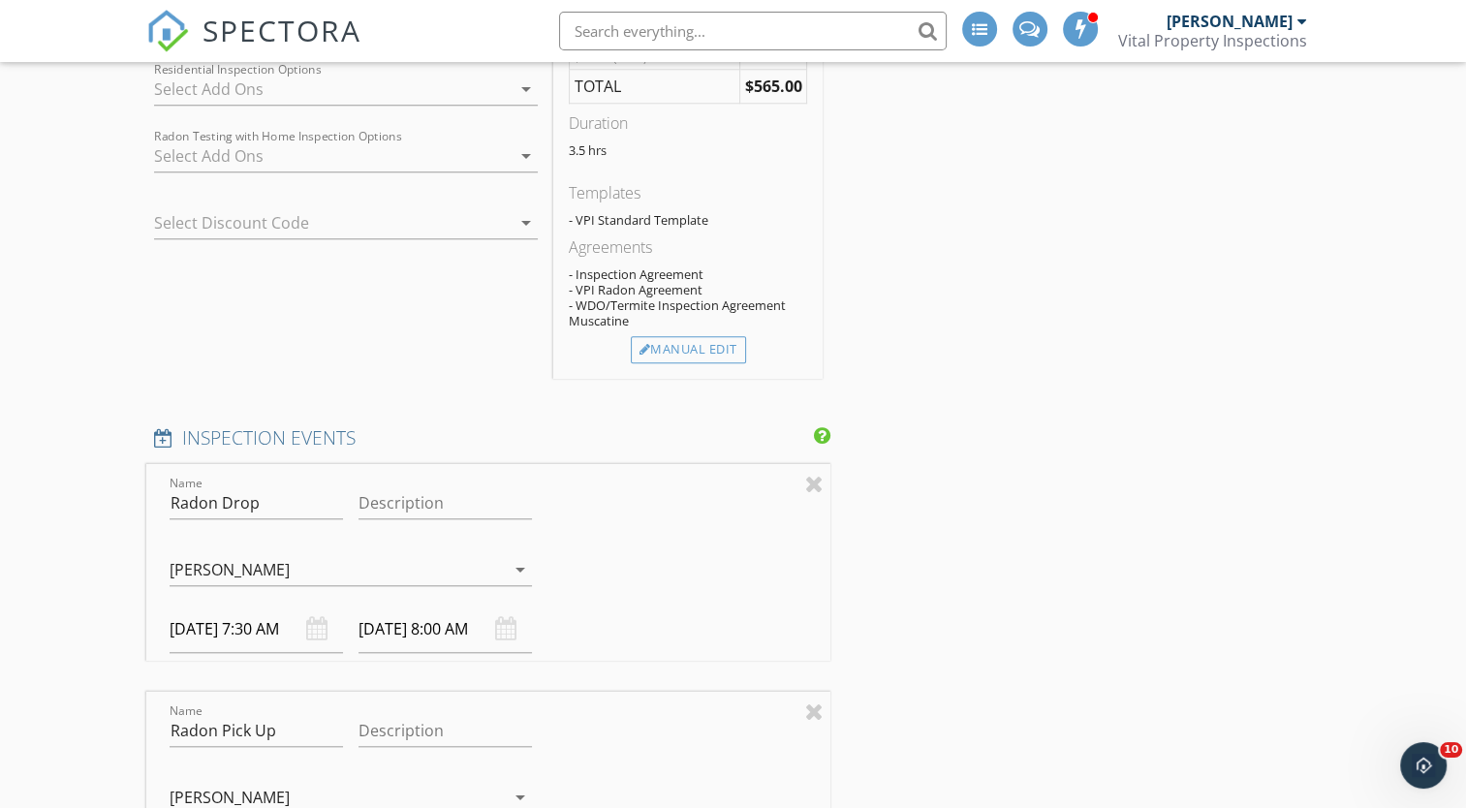
click at [129, 532] on div "New Inspection Click here to use the New Order Form INSPECTOR(S) check_box [PER…" at bounding box center [733, 695] width 1466 height 4555
type input "[DATE] 8:30 AM"
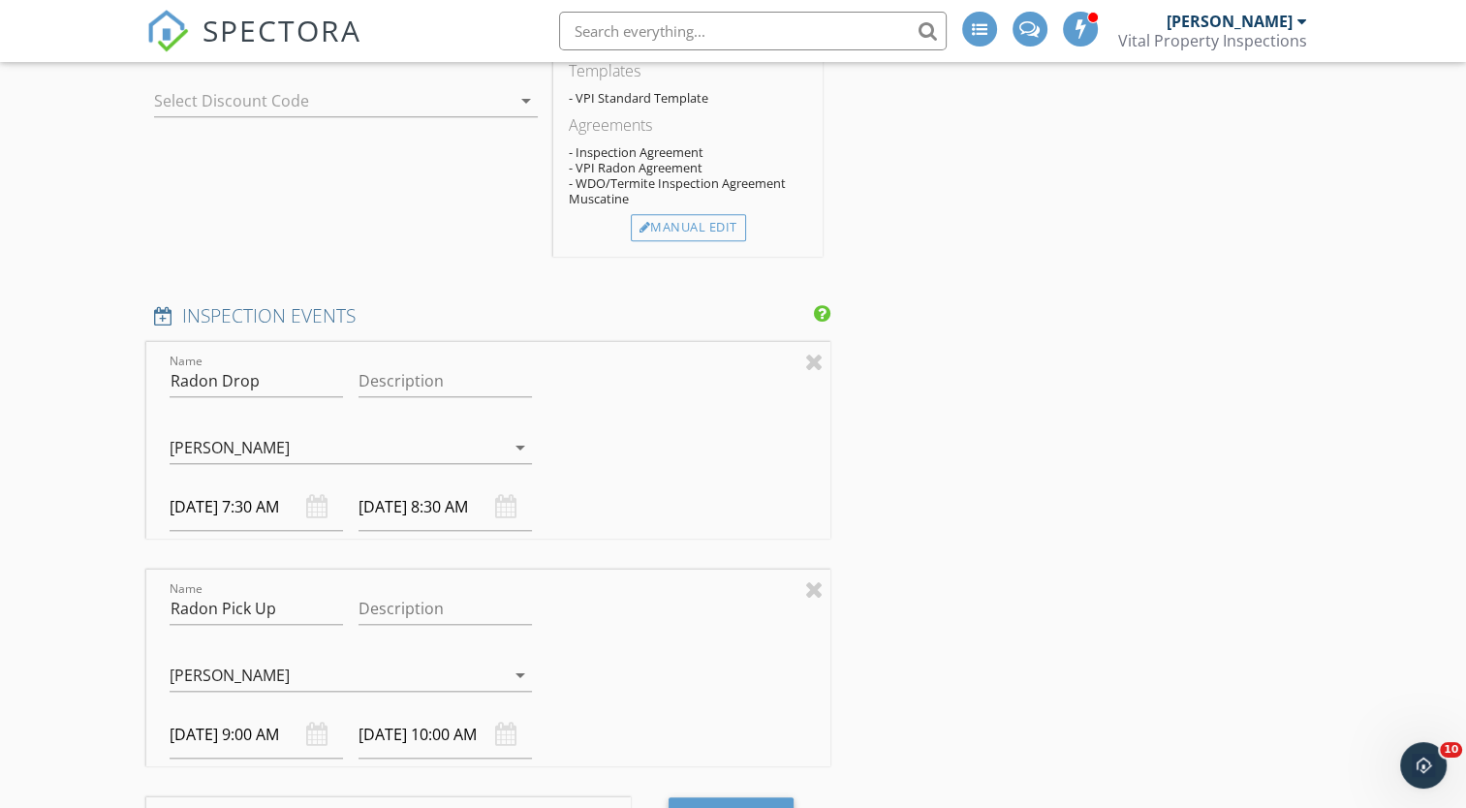
scroll to position [1819, 0]
click at [818, 579] on div at bounding box center [814, 586] width 18 height 23
type input "WDO Inspection"
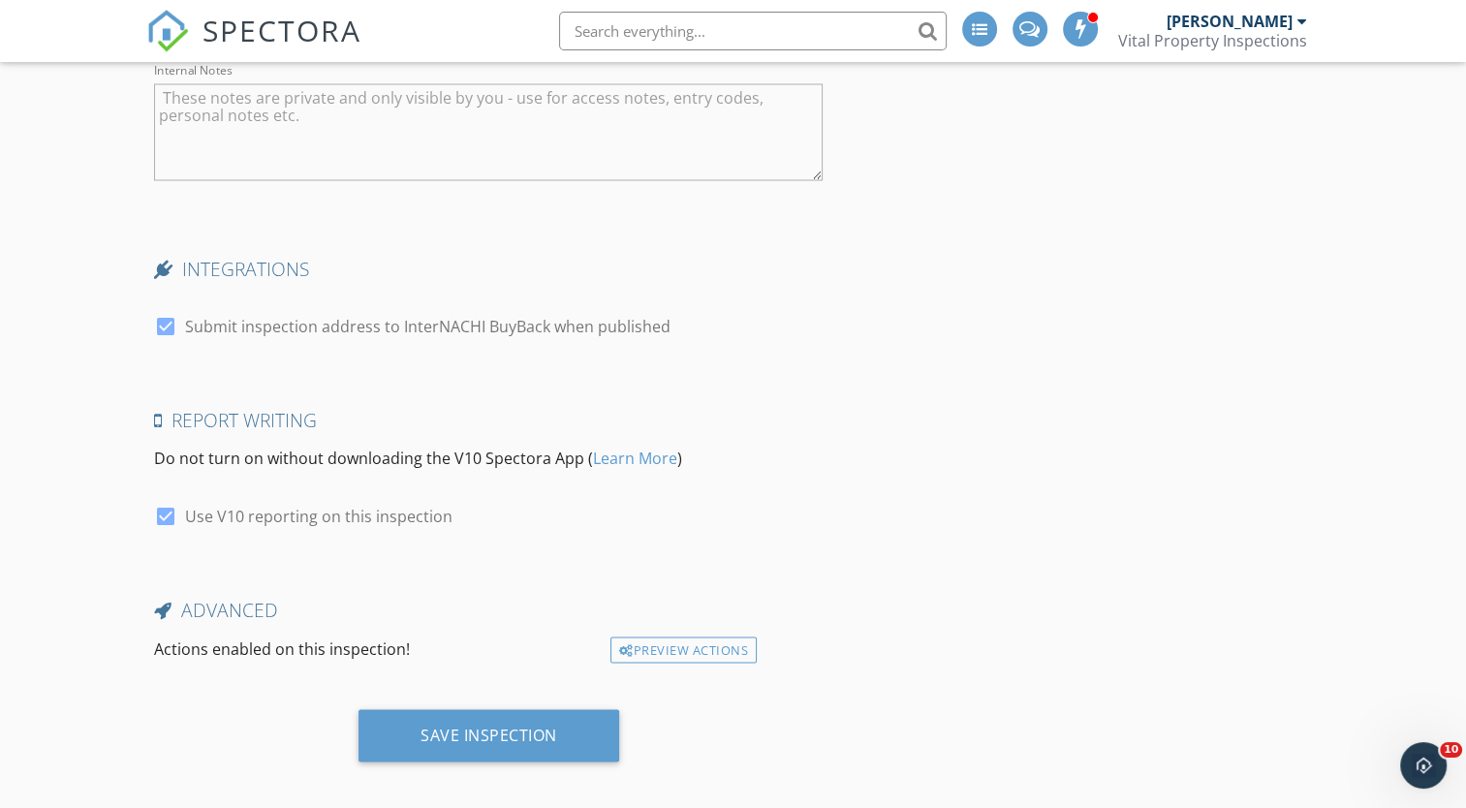
scroll to position [3623, 0]
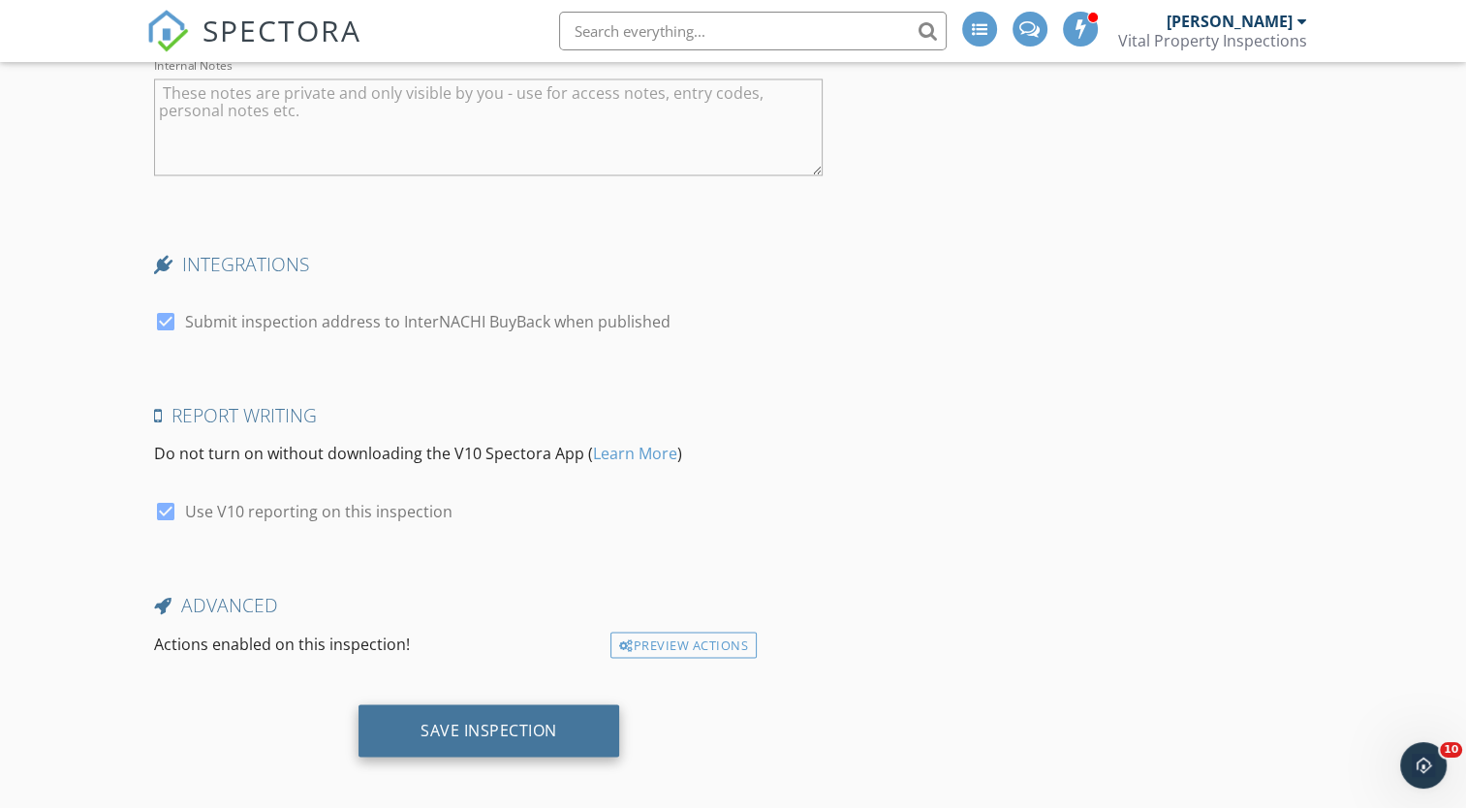
click at [495, 730] on div "Save Inspection" at bounding box center [488, 729] width 137 height 19
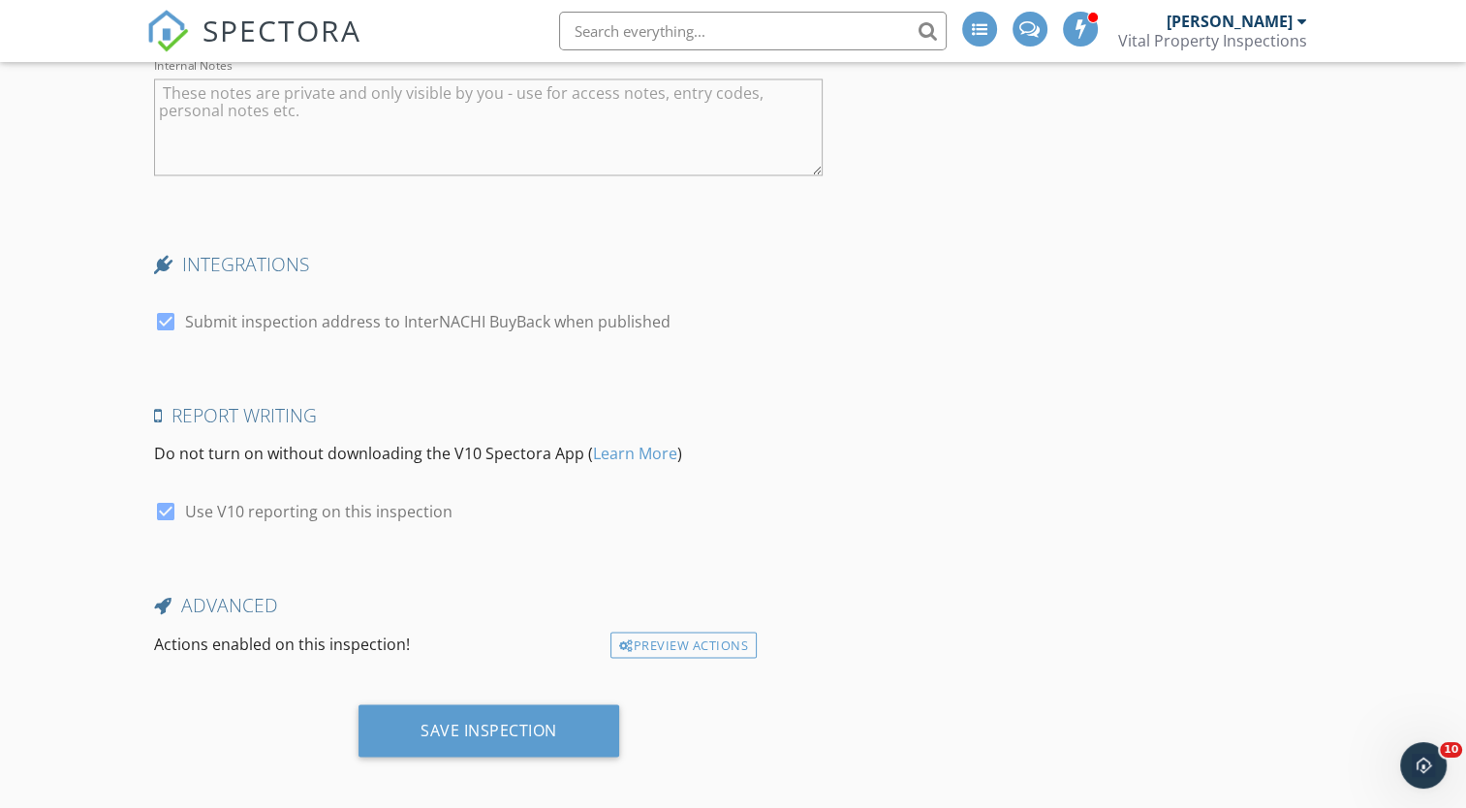
click at [857, 682] on div at bounding box center [733, 404] width 1466 height 808
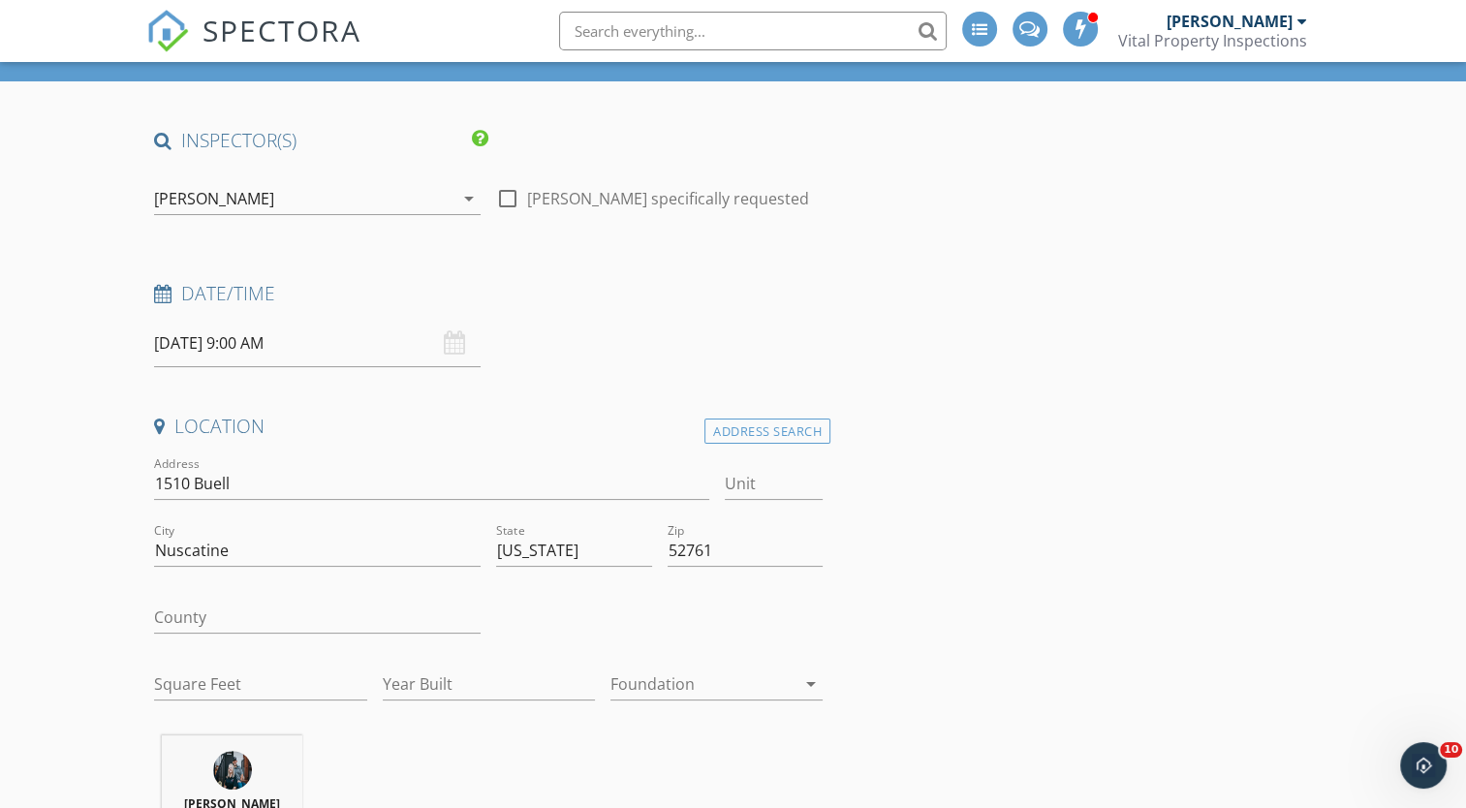
scroll to position [97, 0]
click at [164, 550] on input "Nuscatine" at bounding box center [317, 551] width 326 height 32
type input "Muscatine"
click at [577, 587] on div at bounding box center [659, 619] width 342 height 67
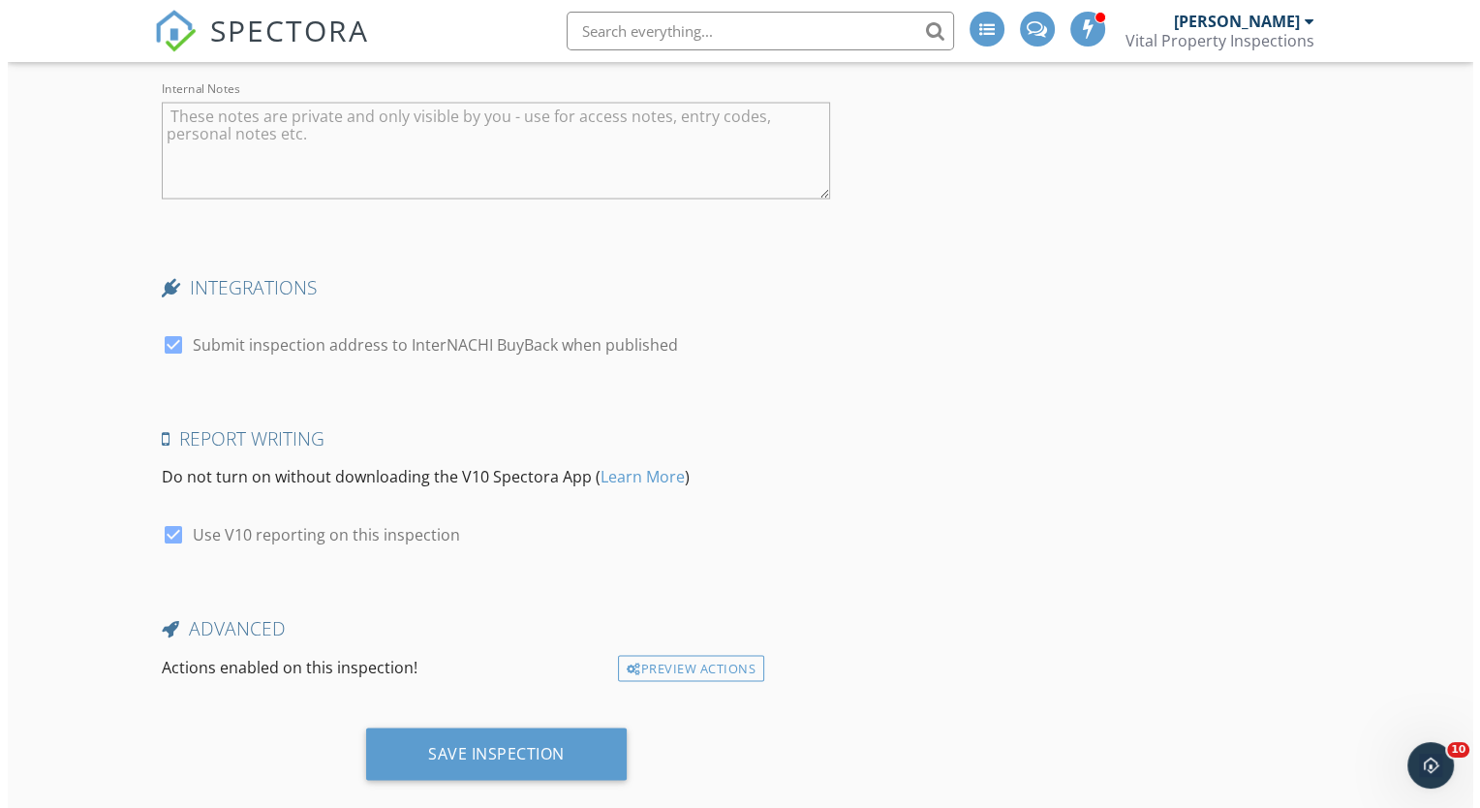
scroll to position [3623, 0]
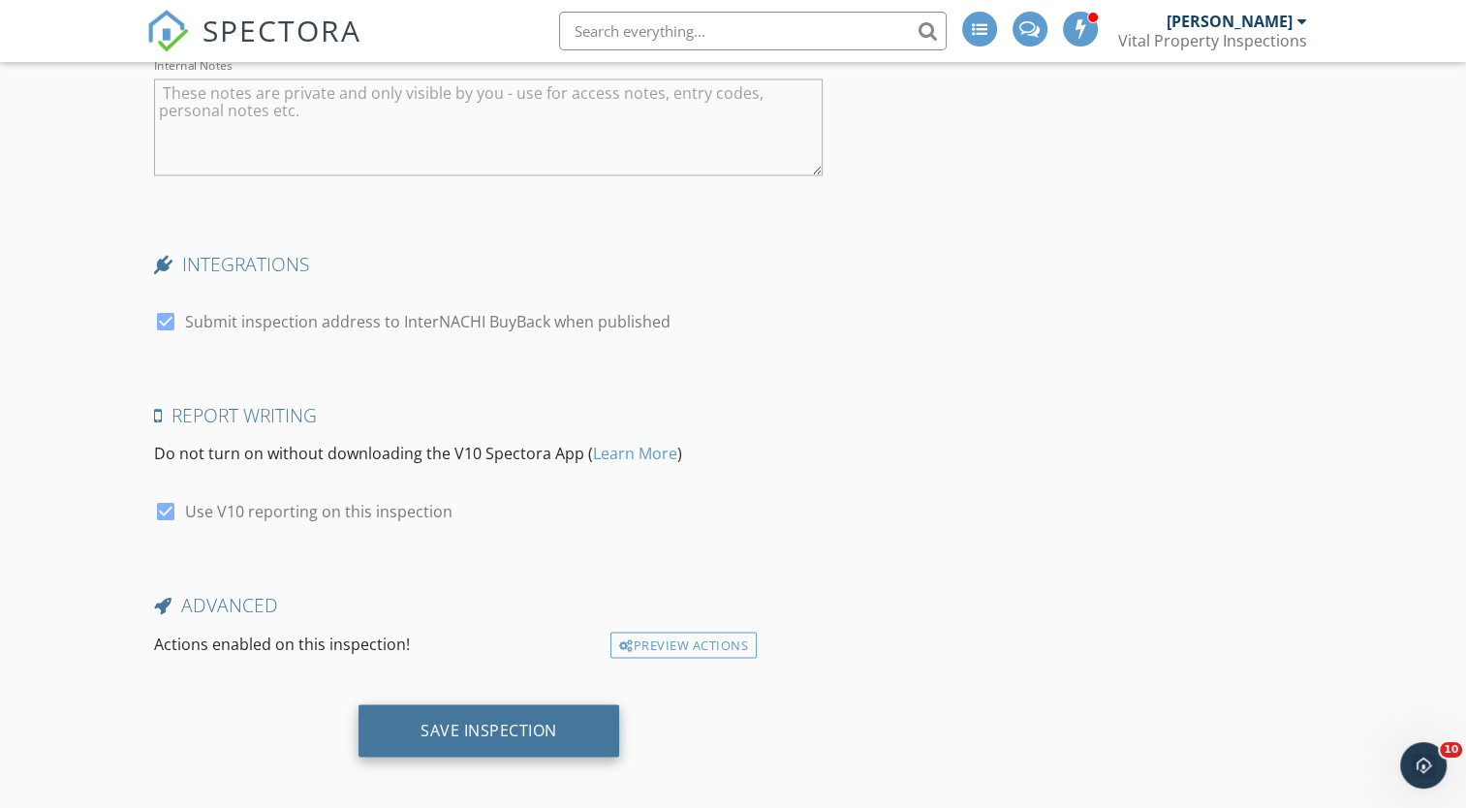
click at [496, 720] on div "Save Inspection" at bounding box center [488, 729] width 137 height 19
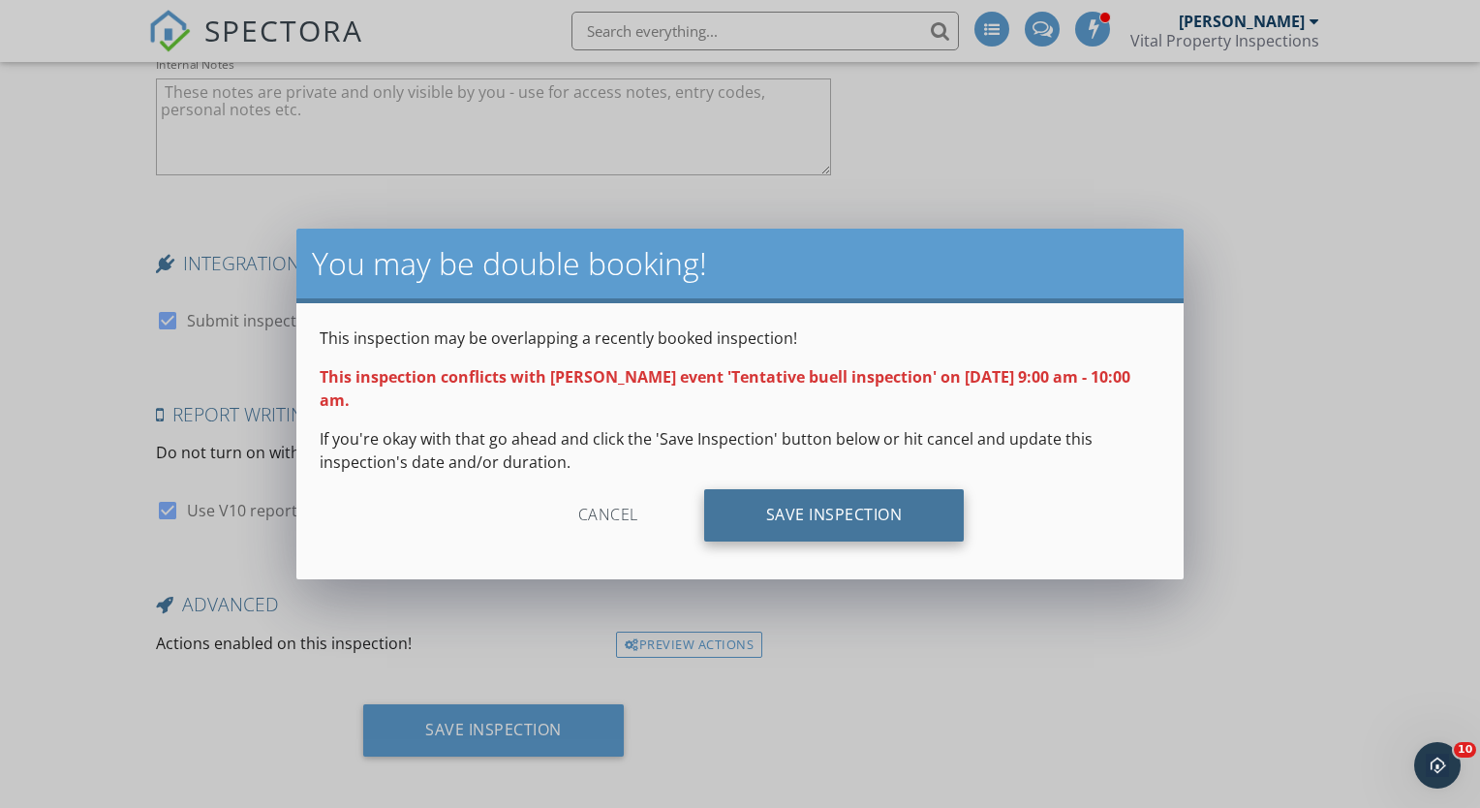
click at [833, 525] on div "Save Inspection" at bounding box center [834, 515] width 261 height 52
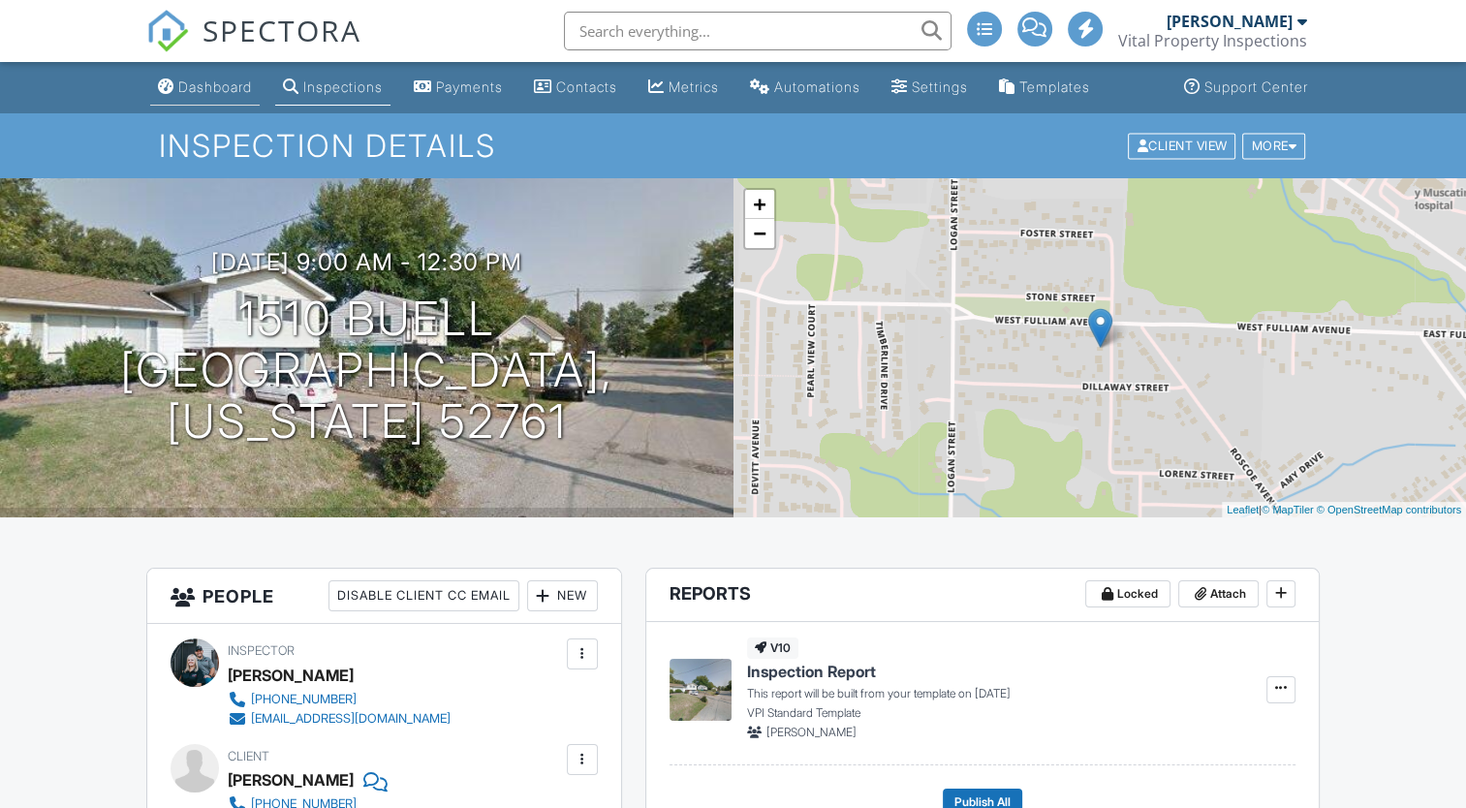
click at [216, 91] on div "Dashboard" at bounding box center [215, 86] width 74 height 16
